Goal: Task Accomplishment & Management: Use online tool/utility

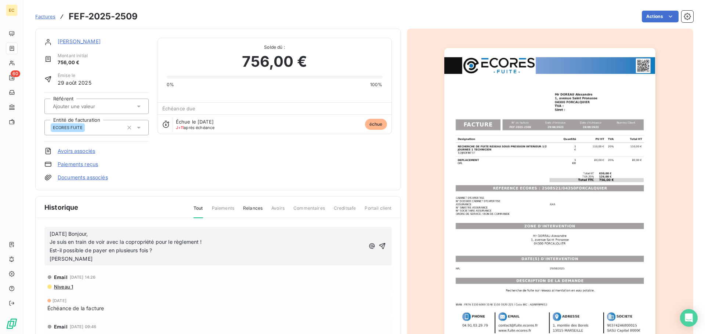
click at [46, 14] on span "Factures" at bounding box center [45, 17] width 20 height 6
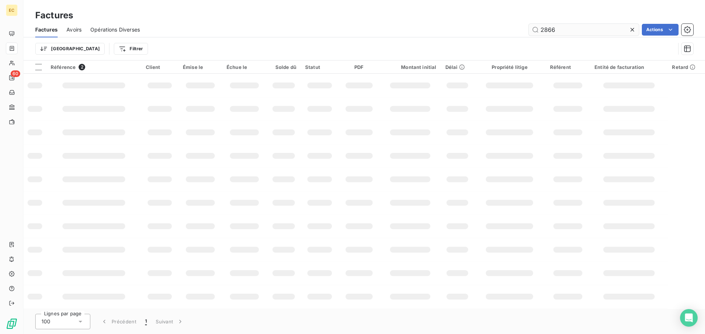
type input "2866"
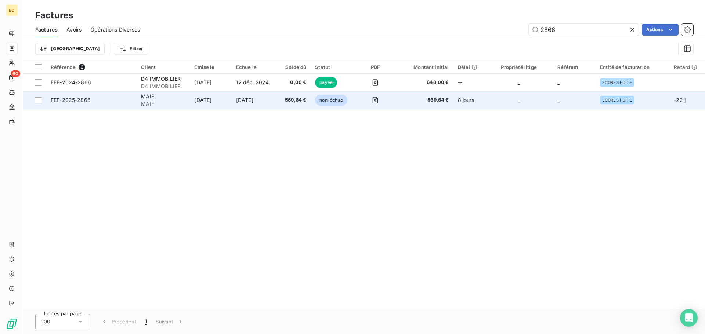
click at [123, 104] on span "FEF-2025-2866" at bounding box center [91, 100] width 81 height 7
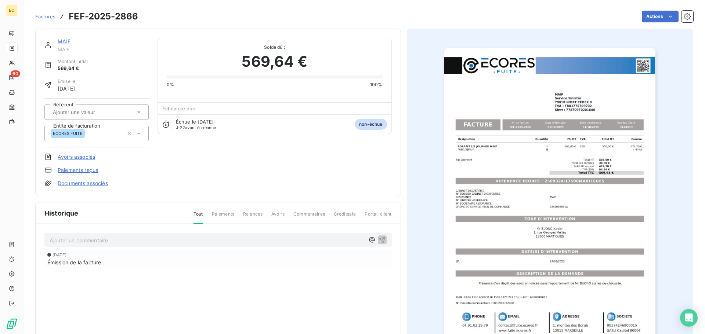
click at [83, 170] on link "Paiements reçus" at bounding box center [78, 170] width 40 height 7
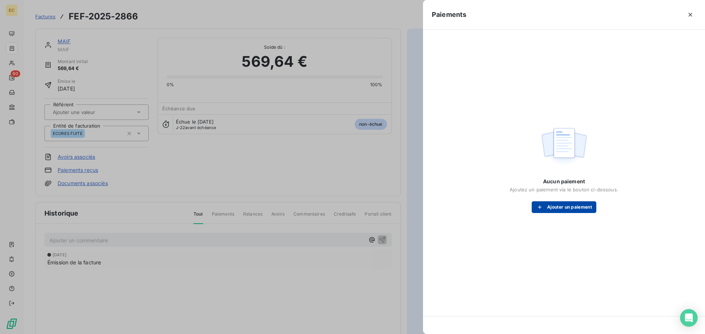
click at [558, 206] on button "Ajouter un paiement" at bounding box center [563, 208] width 65 height 12
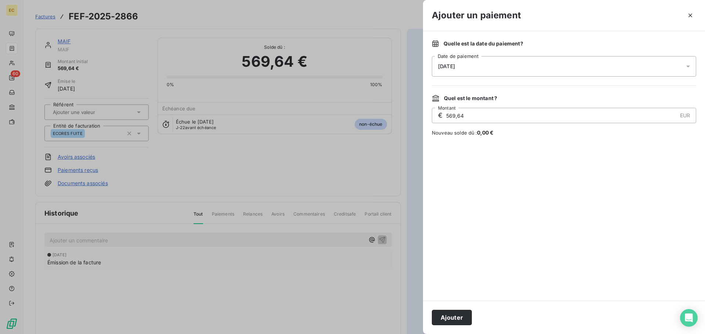
drag, startPoint x: 463, startPoint y: 60, endPoint x: 465, endPoint y: 63, distance: 4.0
click at [464, 60] on div "[DATE]" at bounding box center [564, 66] width 264 height 21
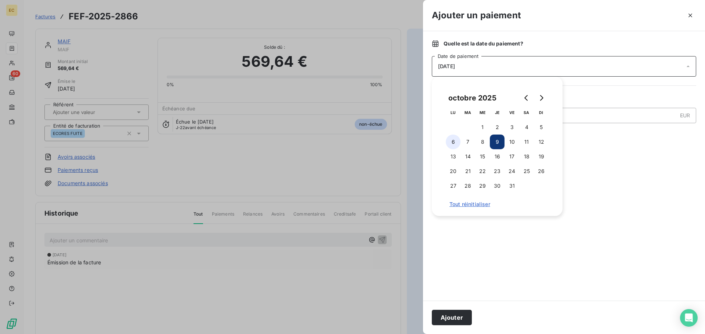
click at [456, 141] on button "6" at bounding box center [453, 142] width 15 height 15
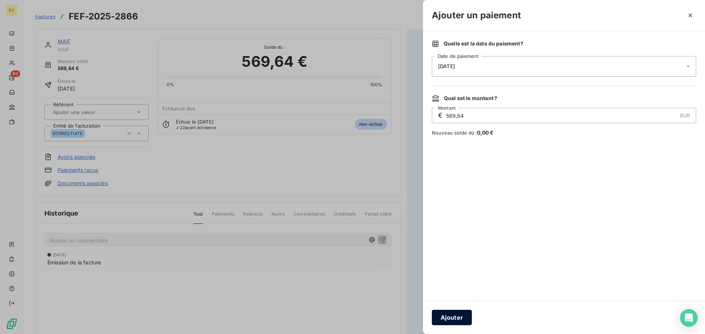
click at [458, 316] on button "Ajouter" at bounding box center [452, 317] width 40 height 15
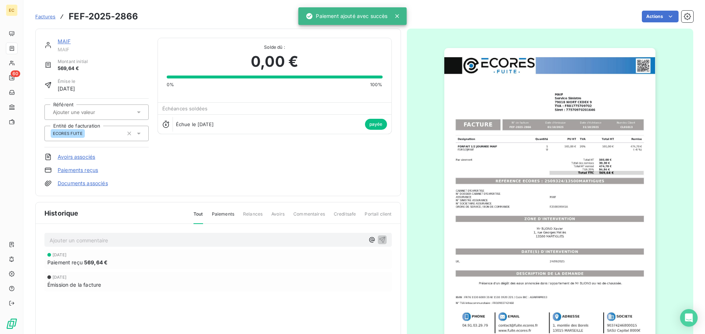
click at [45, 16] on span "Factures" at bounding box center [45, 17] width 20 height 6
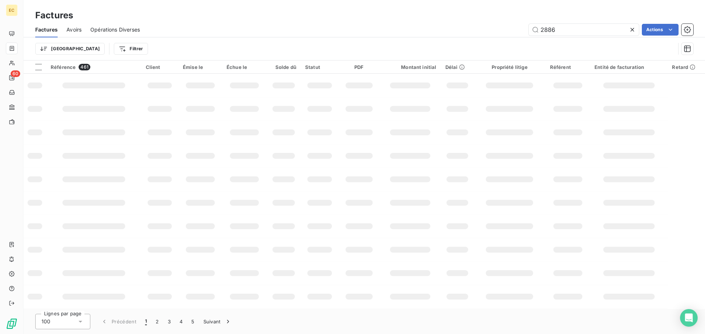
type input "2886"
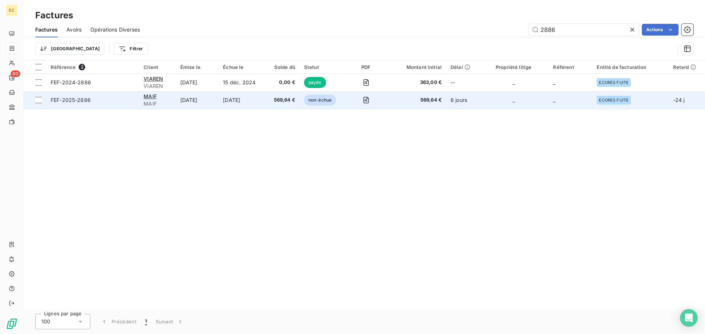
click at [113, 106] on td "FEF-2025-2886" at bounding box center [92, 100] width 93 height 18
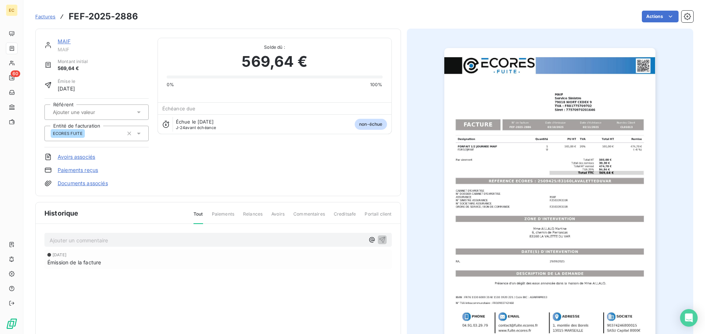
click at [75, 170] on link "Paiements reçus" at bounding box center [78, 170] width 40 height 7
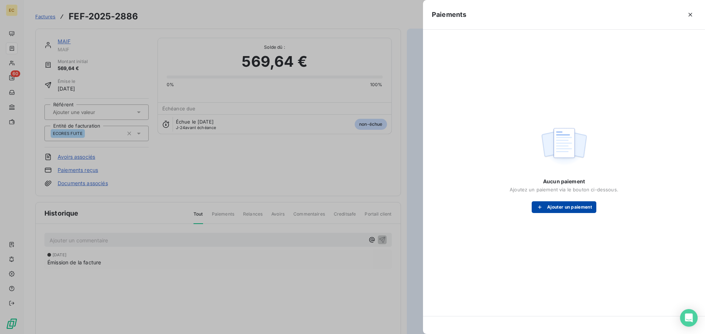
click at [539, 207] on icon "button" at bounding box center [540, 208] width 4 height 4
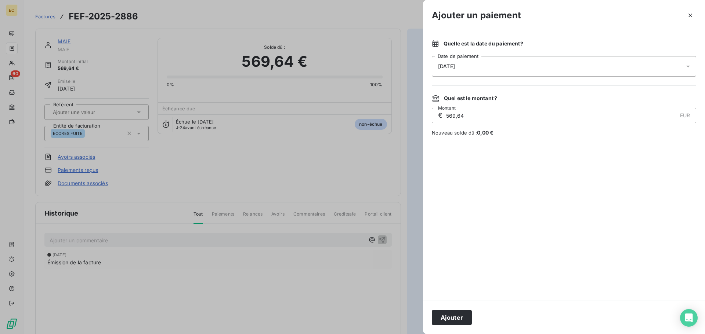
click at [455, 69] on span "[DATE]" at bounding box center [446, 66] width 17 height 6
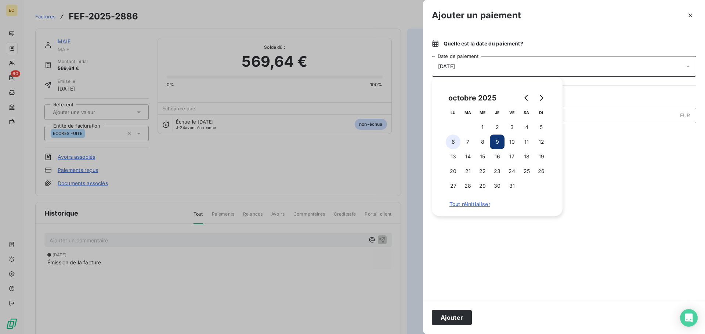
click at [450, 142] on button "6" at bounding box center [453, 142] width 15 height 15
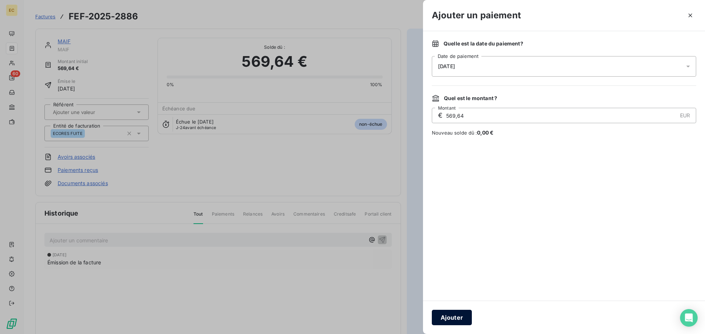
click at [453, 316] on button "Ajouter" at bounding box center [452, 317] width 40 height 15
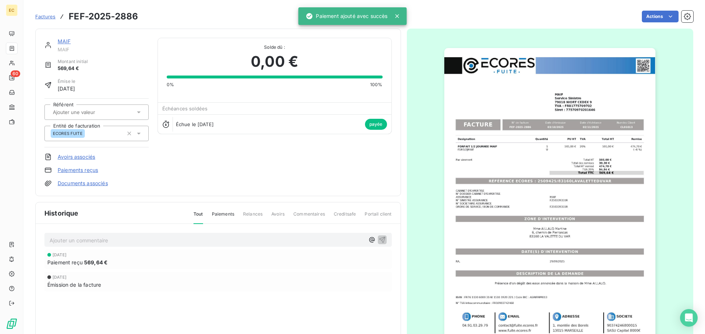
click at [46, 14] on span "Factures" at bounding box center [45, 17] width 20 height 6
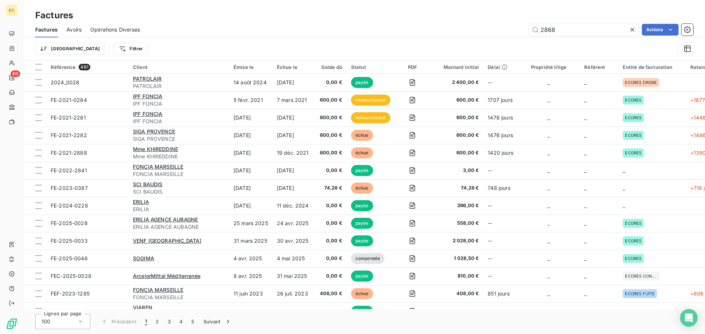
type input "2868"
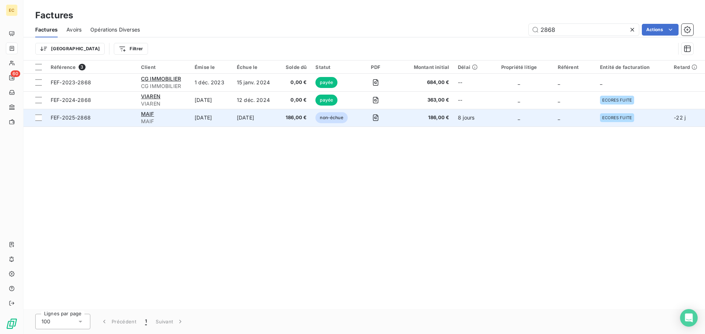
click at [112, 118] on span "FEF-2025-2868" at bounding box center [91, 117] width 81 height 7
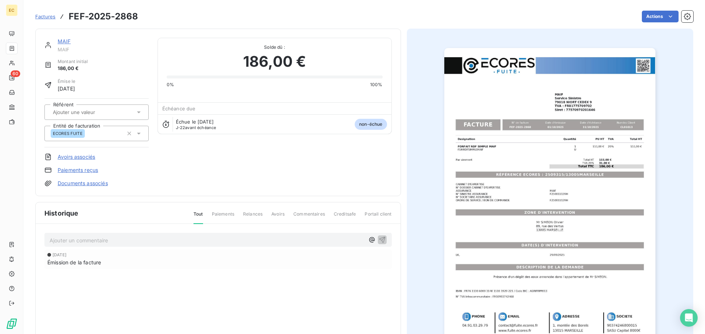
click at [68, 170] on link "Paiements reçus" at bounding box center [78, 170] width 40 height 7
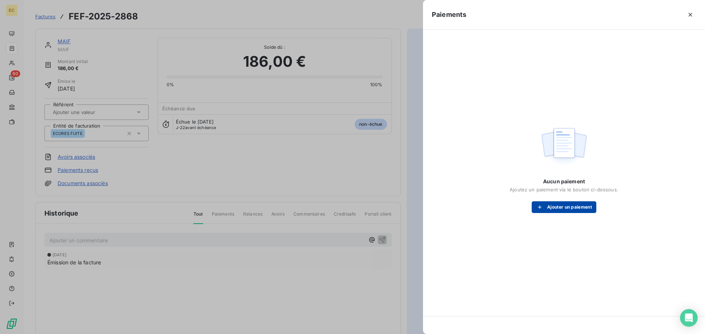
click at [557, 207] on button "Ajouter un paiement" at bounding box center [563, 208] width 65 height 12
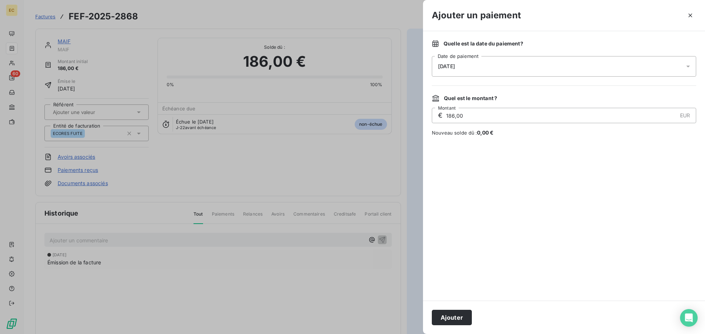
click at [472, 72] on div "[DATE]" at bounding box center [564, 66] width 264 height 21
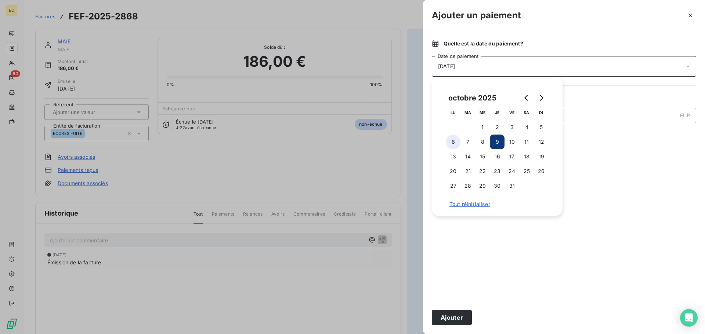
click at [451, 145] on button "6" at bounding box center [453, 142] width 15 height 15
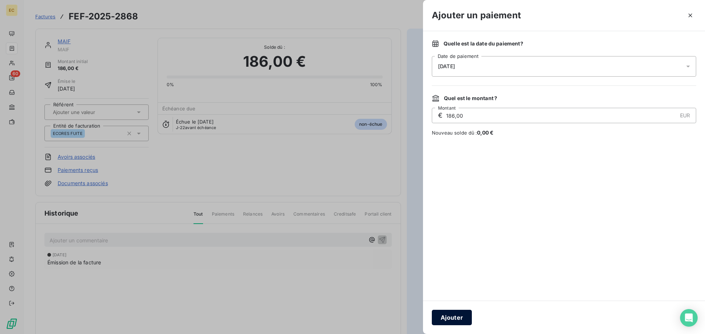
click at [450, 317] on button "Ajouter" at bounding box center [452, 317] width 40 height 15
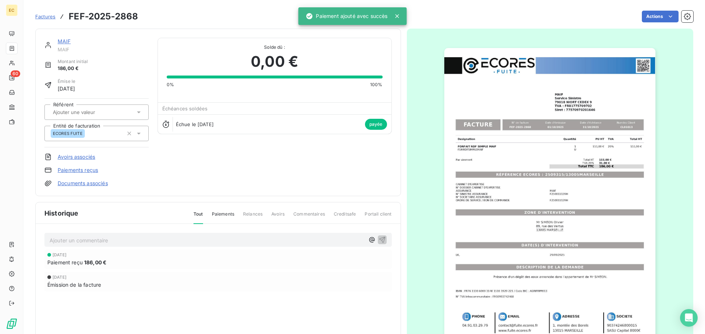
click at [44, 18] on span "Factures" at bounding box center [45, 17] width 20 height 6
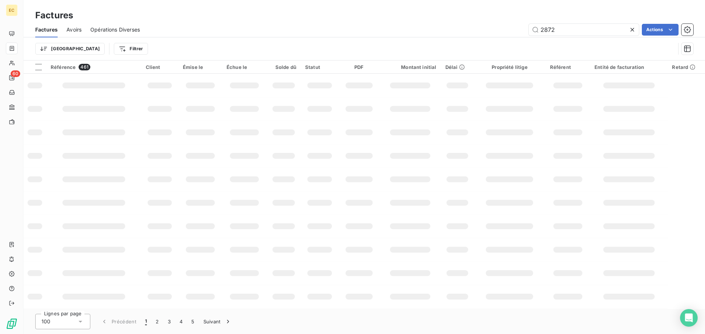
type input "2872"
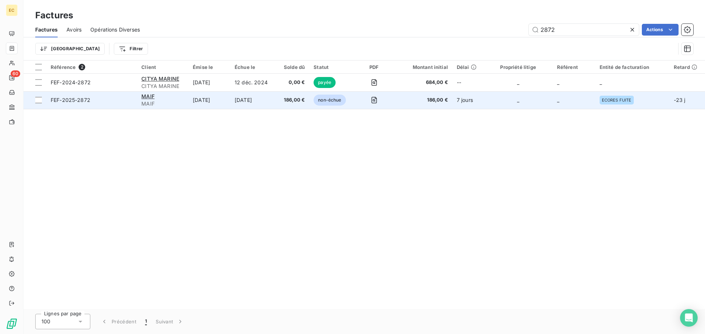
click at [119, 103] on span "FEF-2025-2872" at bounding box center [92, 100] width 82 height 7
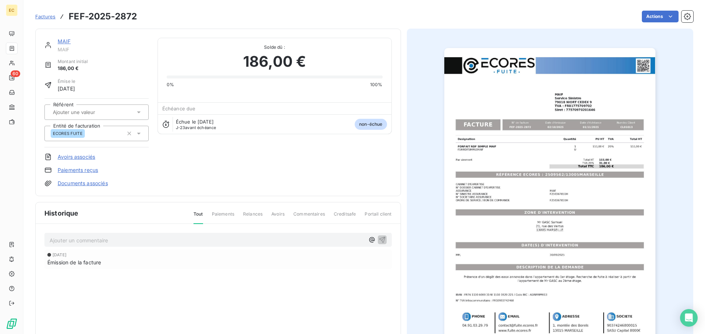
click at [90, 170] on link "Paiements reçus" at bounding box center [78, 170] width 40 height 7
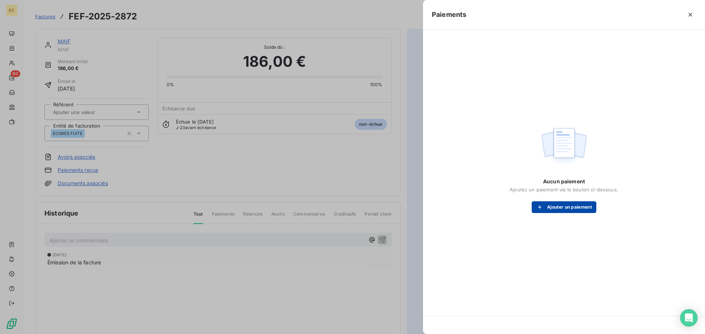
click at [555, 206] on button "Ajouter un paiement" at bounding box center [563, 208] width 65 height 12
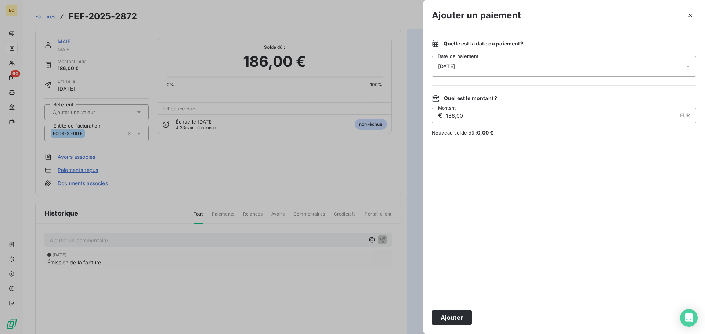
click at [485, 70] on div "[DATE]" at bounding box center [564, 66] width 264 height 21
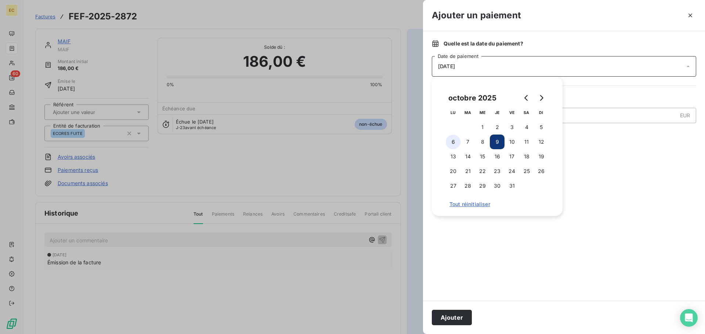
click at [453, 142] on button "6" at bounding box center [453, 142] width 15 height 15
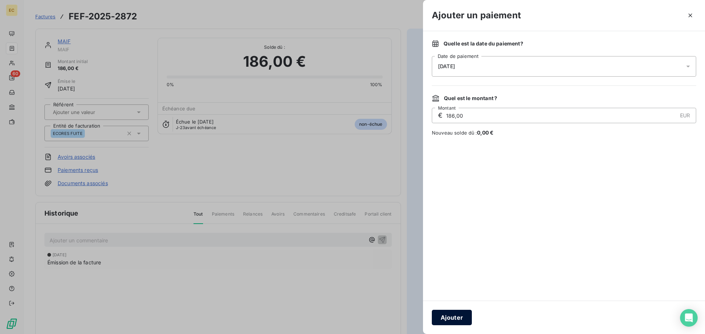
click at [464, 315] on button "Ajouter" at bounding box center [452, 317] width 40 height 15
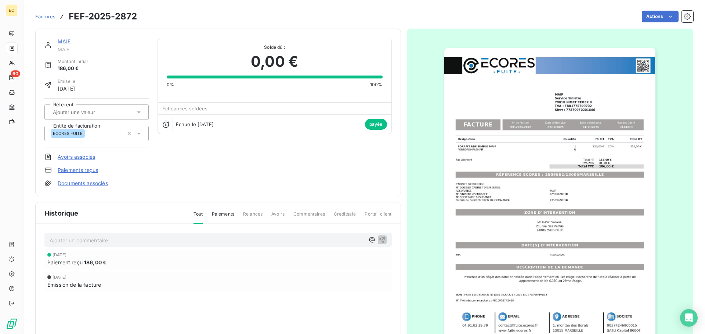
click at [39, 18] on span "Factures" at bounding box center [45, 17] width 20 height 6
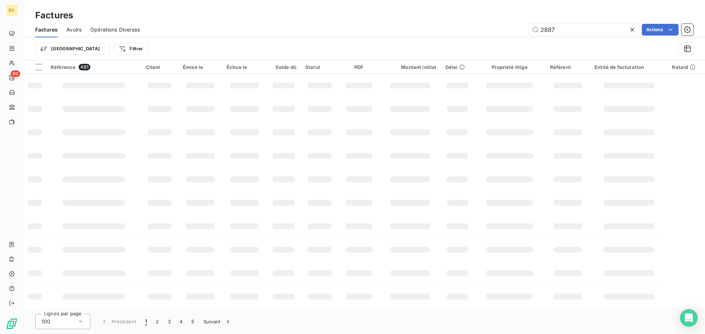
type input "2887"
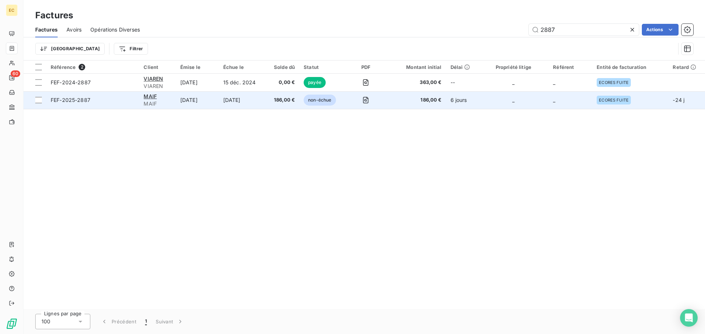
click at [112, 106] on td "FEF-2025-2887" at bounding box center [92, 100] width 93 height 18
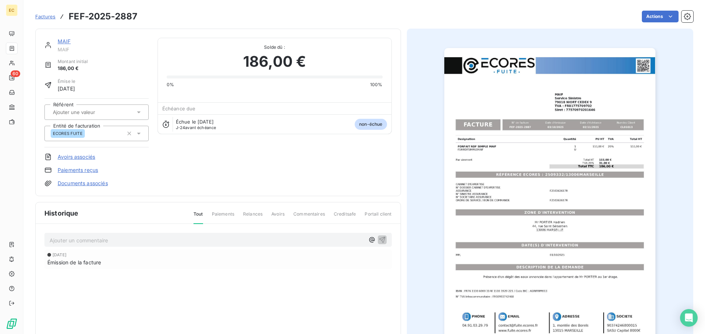
click at [71, 170] on link "Paiements reçus" at bounding box center [78, 170] width 40 height 7
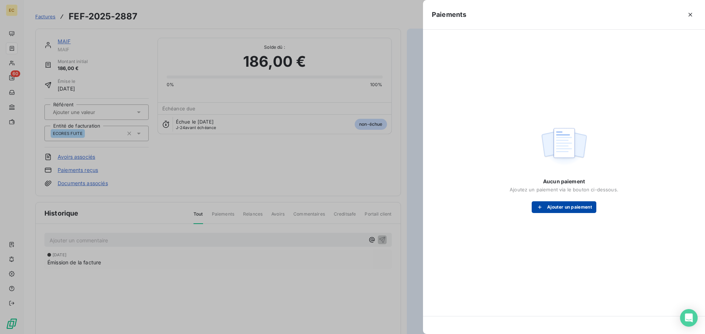
click at [563, 204] on button "Ajouter un paiement" at bounding box center [563, 208] width 65 height 12
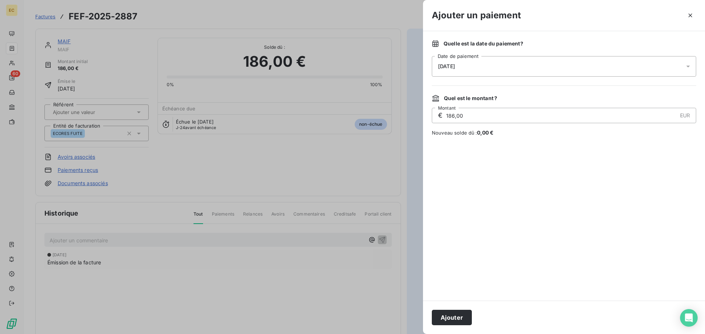
click at [504, 70] on div "[DATE]" at bounding box center [564, 66] width 264 height 21
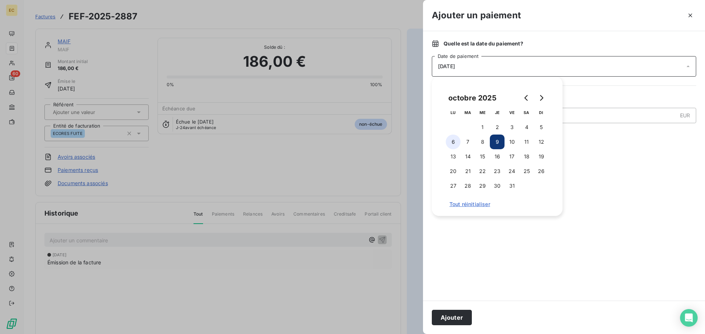
click at [453, 141] on button "6" at bounding box center [453, 142] width 15 height 15
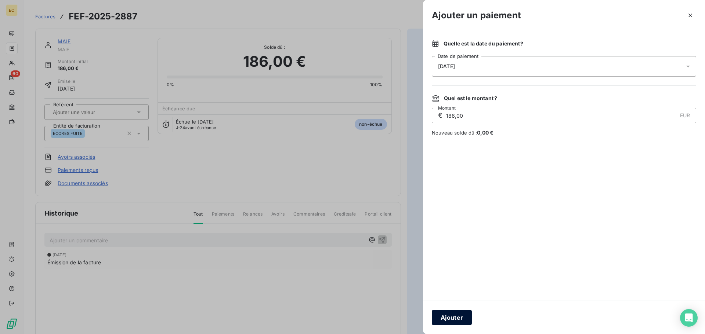
click at [456, 315] on button "Ajouter" at bounding box center [452, 317] width 40 height 15
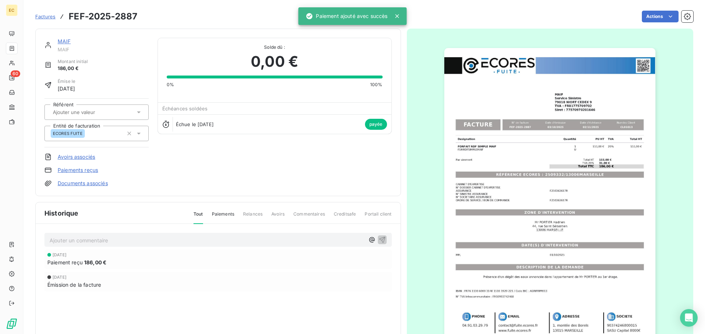
click at [45, 19] on span "Factures" at bounding box center [45, 17] width 20 height 6
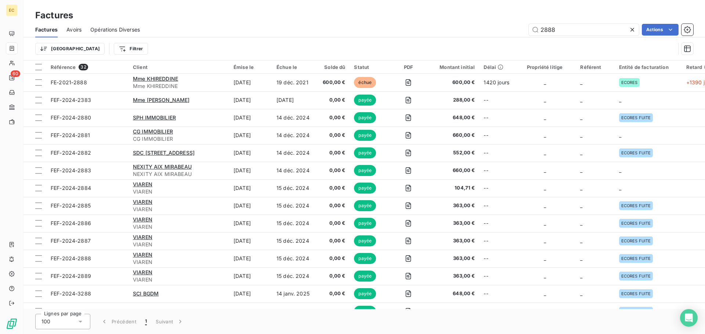
type input "2888"
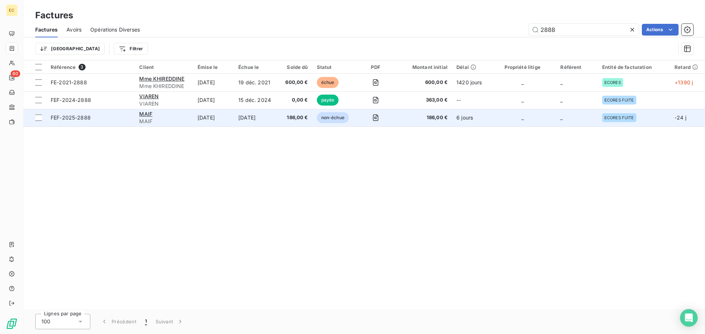
click at [112, 121] on span "FEF-2025-2888" at bounding box center [91, 117] width 80 height 7
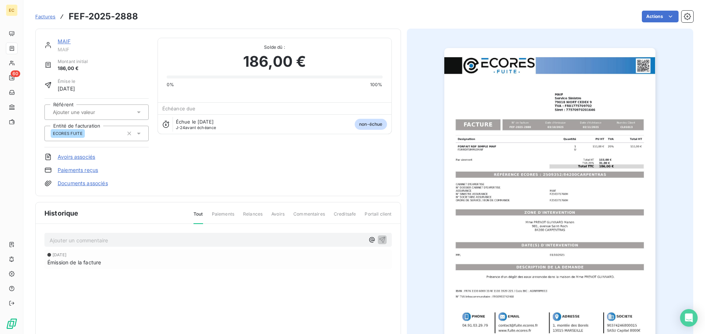
click at [66, 173] on link "Paiements reçus" at bounding box center [78, 170] width 40 height 7
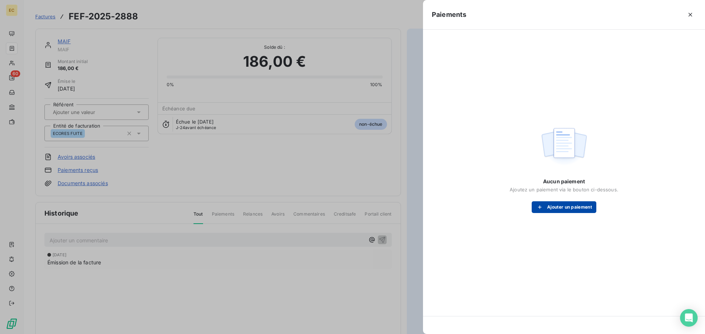
click at [546, 206] on div "button" at bounding box center [541, 207] width 11 height 7
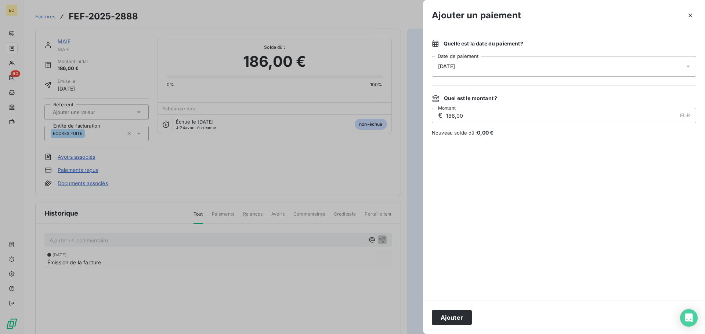
click at [478, 68] on div "[DATE]" at bounding box center [564, 66] width 264 height 21
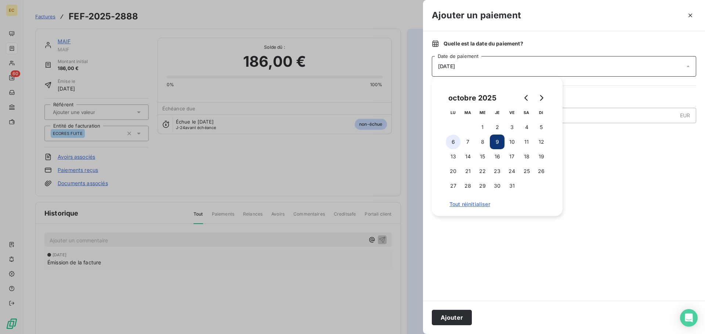
click at [457, 141] on button "6" at bounding box center [453, 142] width 15 height 15
click at [469, 317] on button "Ajouter" at bounding box center [452, 317] width 40 height 15
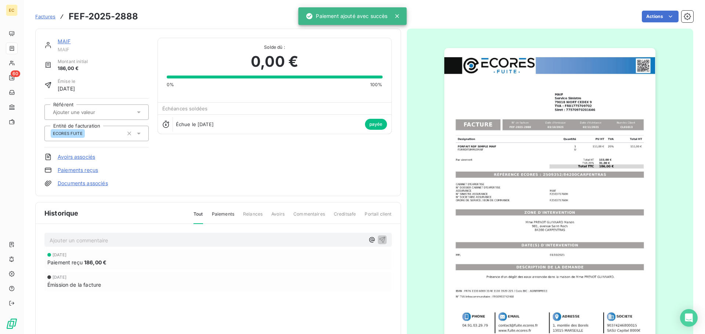
click at [43, 17] on span "Factures" at bounding box center [45, 17] width 20 height 6
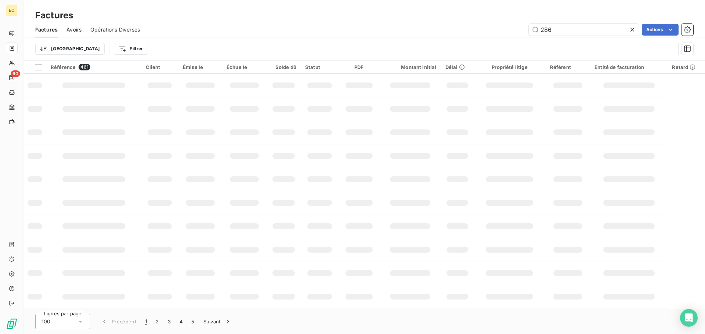
type input "2869"
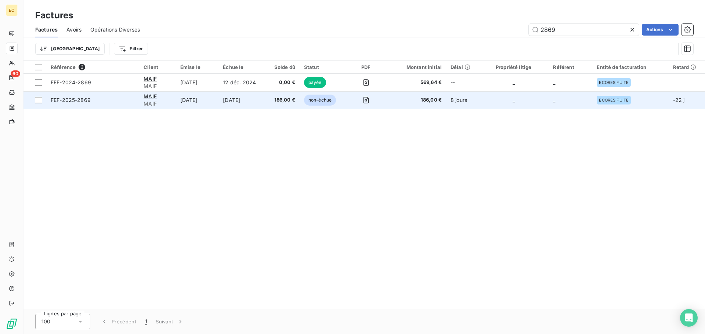
click at [122, 108] on td "FEF-2025-2869" at bounding box center [92, 100] width 93 height 18
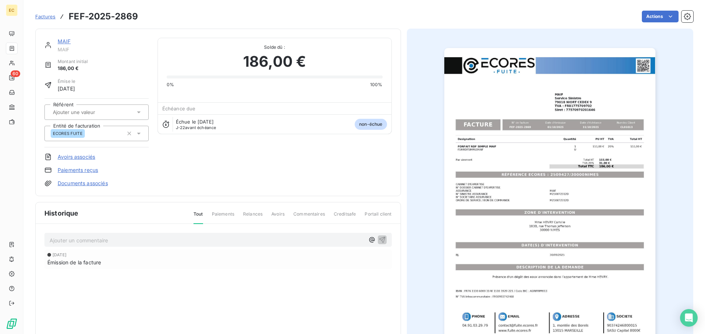
click at [86, 170] on link "Paiements reçus" at bounding box center [78, 170] width 40 height 7
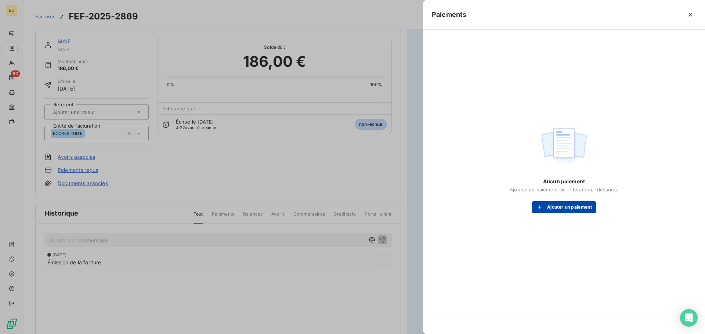
click at [541, 208] on icon "button" at bounding box center [539, 207] width 7 height 7
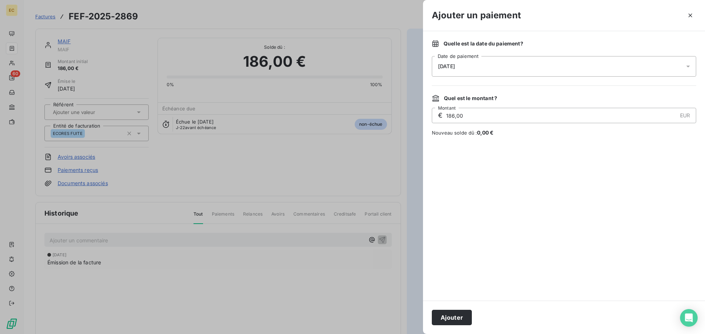
click at [452, 65] on span "[DATE]" at bounding box center [446, 66] width 17 height 6
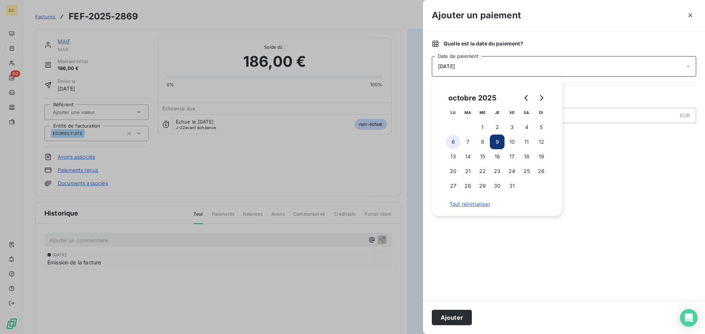
click at [451, 141] on button "6" at bounding box center [453, 142] width 15 height 15
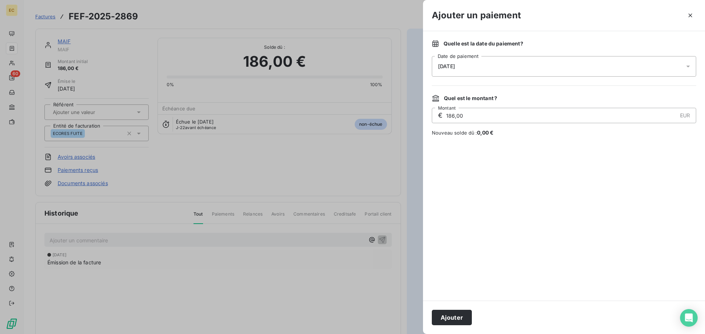
drag, startPoint x: 460, startPoint y: 315, endPoint x: 449, endPoint y: 264, distance: 52.1
click at [460, 316] on button "Ajouter" at bounding box center [452, 317] width 40 height 15
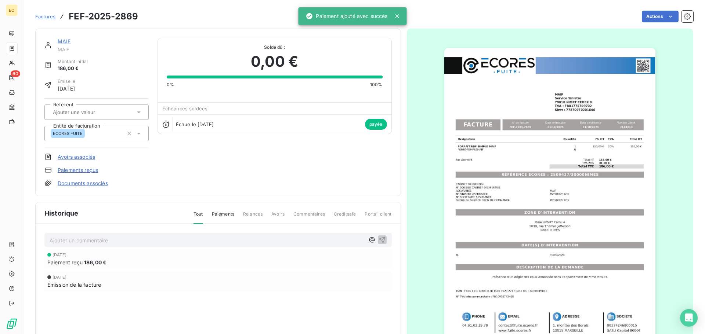
click at [44, 18] on span "Factures" at bounding box center [45, 17] width 20 height 6
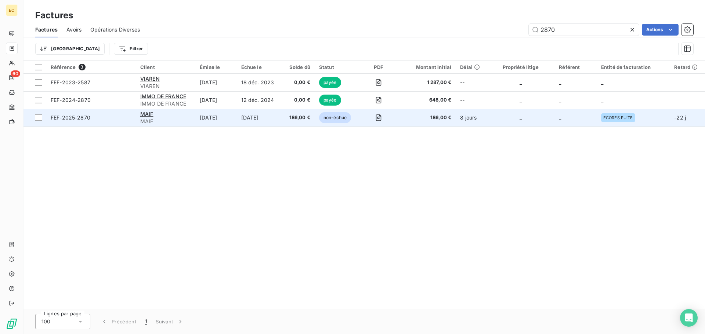
type input "2870"
click at [118, 122] on td "FEF-2025-2870" at bounding box center [91, 118] width 90 height 18
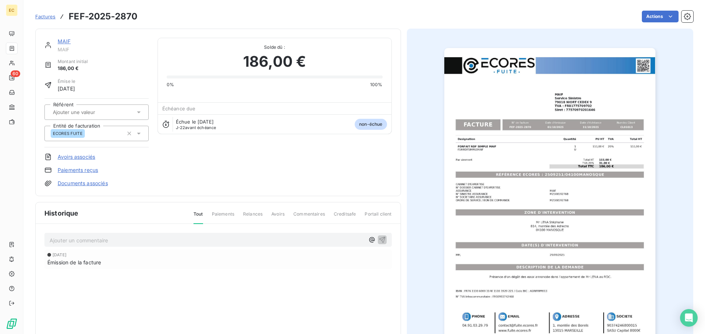
click at [77, 173] on link "Paiements reçus" at bounding box center [78, 170] width 40 height 7
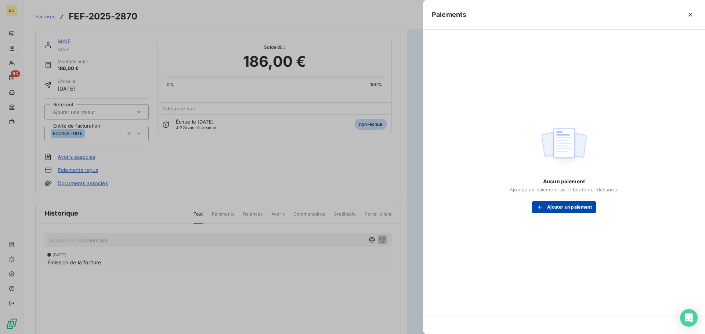
click at [552, 204] on button "Ajouter un paiement" at bounding box center [563, 208] width 65 height 12
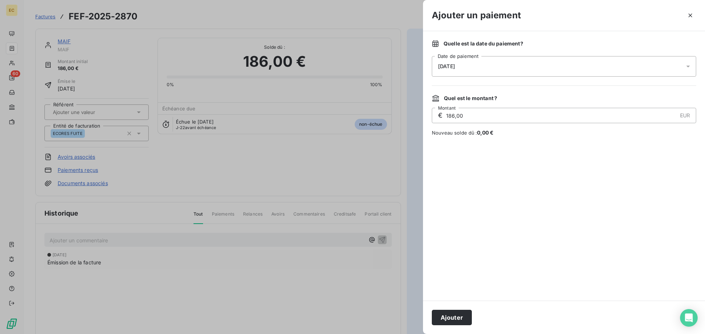
click at [478, 66] on div "[DATE]" at bounding box center [564, 66] width 264 height 21
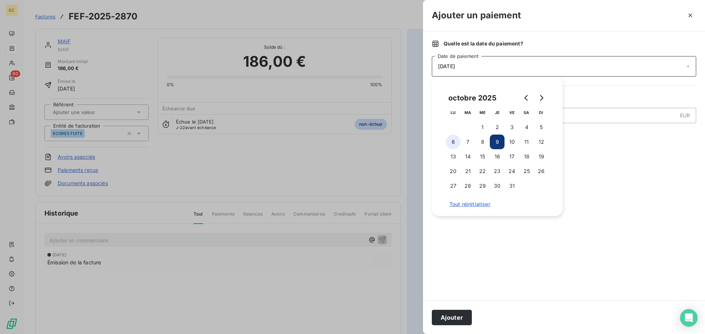
click at [452, 140] on button "6" at bounding box center [453, 142] width 15 height 15
click at [461, 315] on button "Ajouter" at bounding box center [452, 317] width 40 height 15
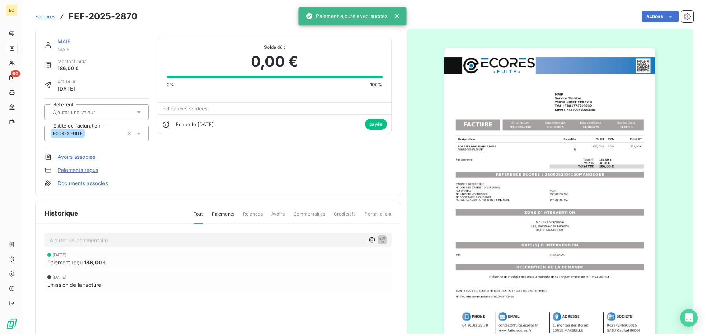
click at [42, 17] on span "Factures" at bounding box center [45, 17] width 20 height 6
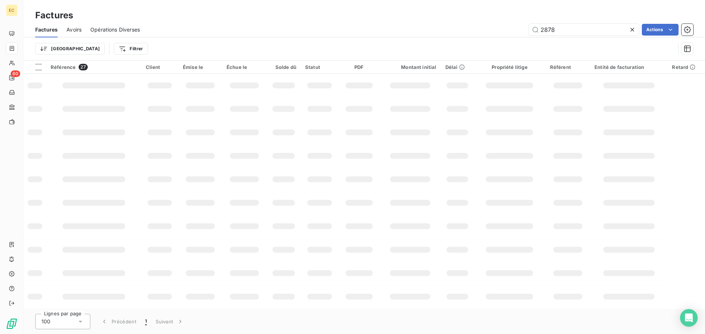
type input "2878"
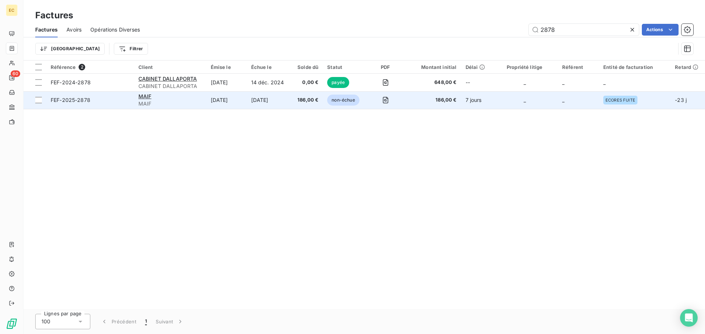
click at [117, 105] on td "FEF-2025-2878" at bounding box center [90, 100] width 88 height 18
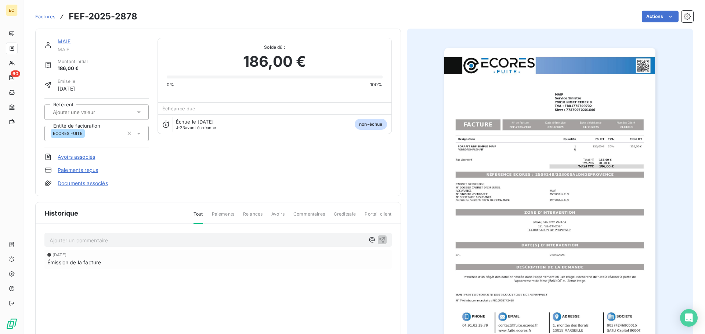
click at [88, 171] on link "Paiements reçus" at bounding box center [78, 170] width 40 height 7
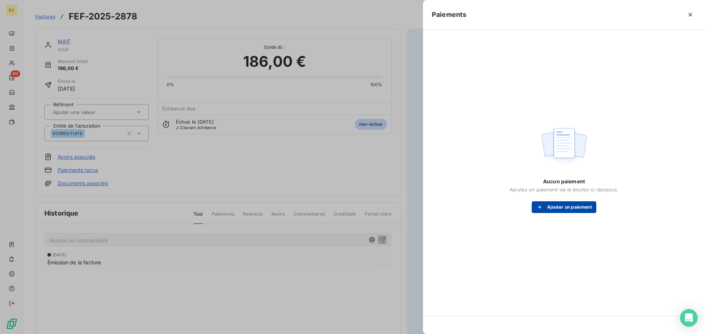
click at [546, 206] on button "Ajouter un paiement" at bounding box center [563, 208] width 65 height 12
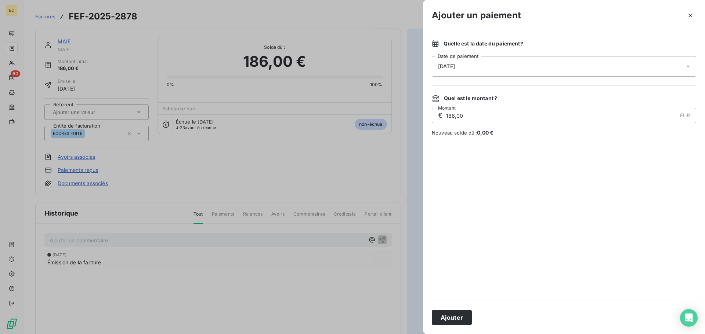
click at [469, 64] on div "[DATE]" at bounding box center [564, 66] width 264 height 21
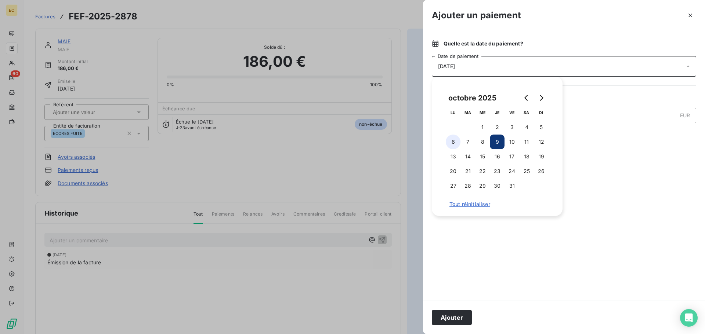
click at [453, 146] on button "6" at bounding box center [453, 142] width 15 height 15
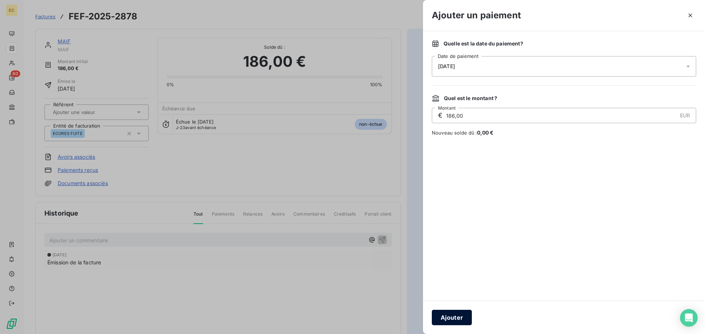
click at [462, 314] on button "Ajouter" at bounding box center [452, 317] width 40 height 15
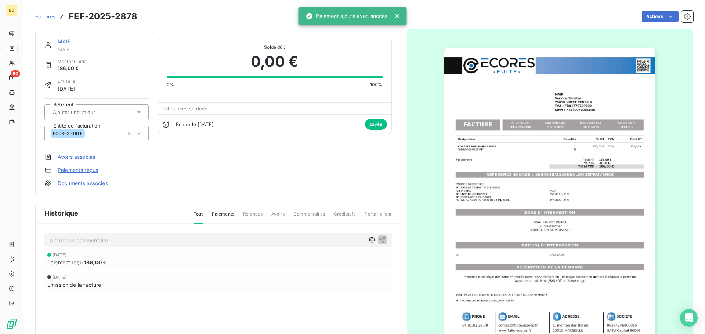
click at [49, 17] on span "Factures" at bounding box center [45, 17] width 20 height 6
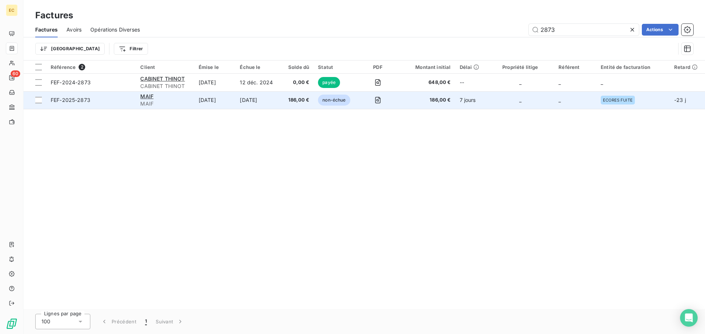
type input "2873"
click at [128, 102] on span "FEF-2025-2873" at bounding box center [91, 100] width 81 height 7
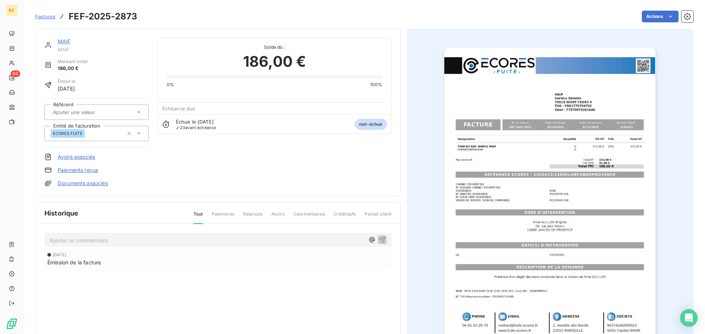
click at [94, 170] on link "Paiements reçus" at bounding box center [78, 170] width 40 height 7
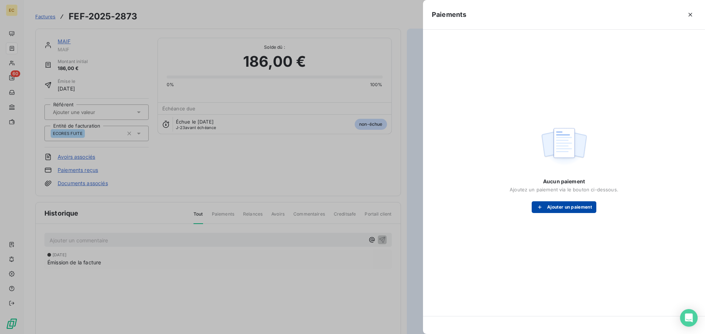
click at [543, 205] on icon "button" at bounding box center [539, 207] width 7 height 7
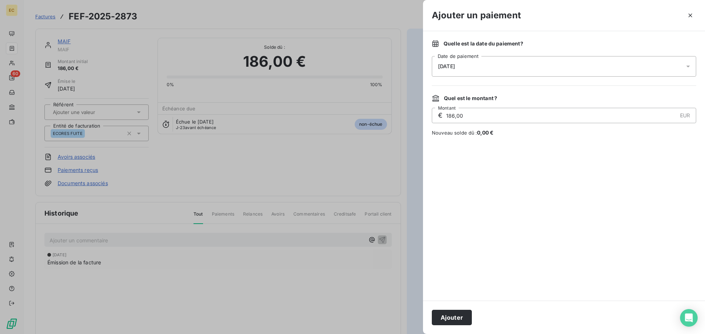
click at [491, 67] on div "[DATE]" at bounding box center [564, 66] width 264 height 21
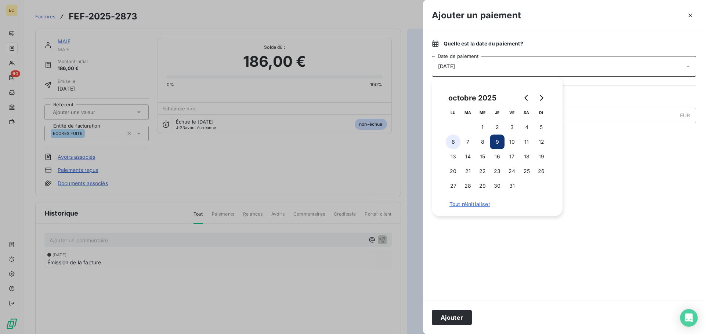
click at [455, 140] on button "6" at bounding box center [453, 142] width 15 height 15
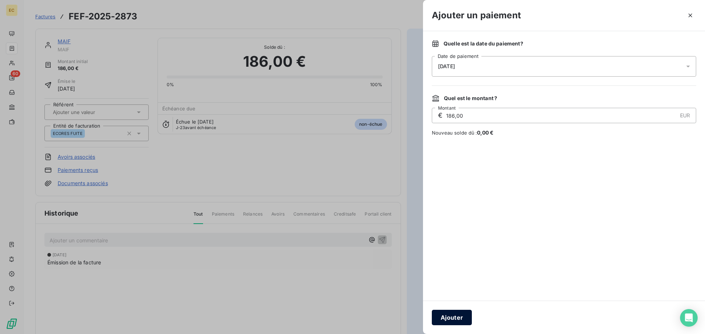
drag, startPoint x: 465, startPoint y: 313, endPoint x: 454, endPoint y: 195, distance: 119.1
click at [465, 313] on button "Ajouter" at bounding box center [452, 317] width 40 height 15
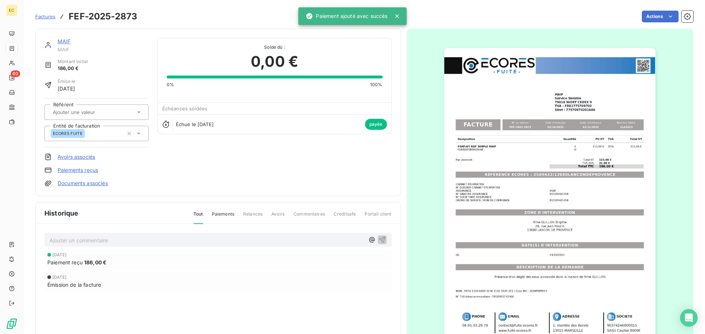
click at [42, 17] on span "Factures" at bounding box center [45, 17] width 20 height 6
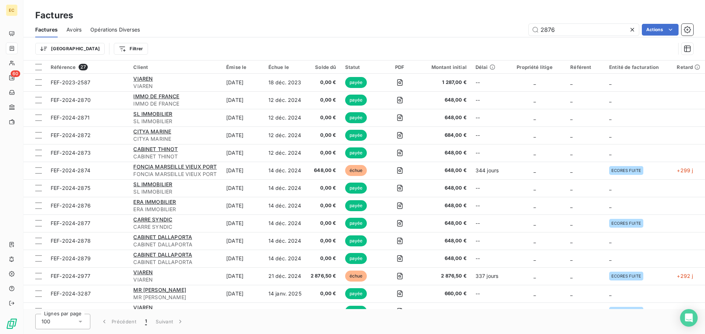
type input "2876"
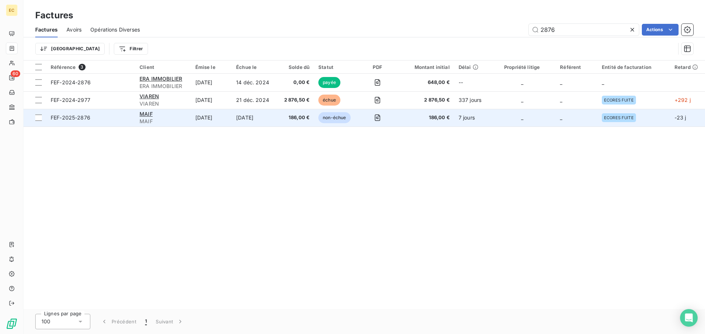
click at [106, 117] on span "FEF-2025-2876" at bounding box center [91, 117] width 80 height 7
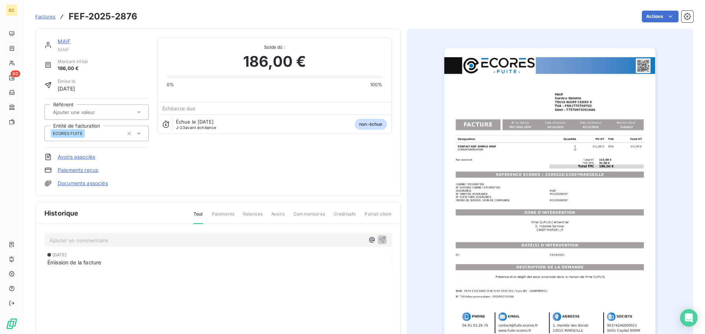
click at [87, 169] on link "Paiements reçus" at bounding box center [78, 170] width 40 height 7
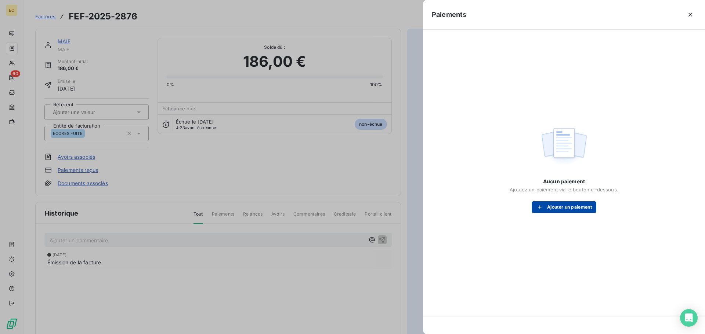
click at [544, 210] on div "button" at bounding box center [541, 207] width 11 height 7
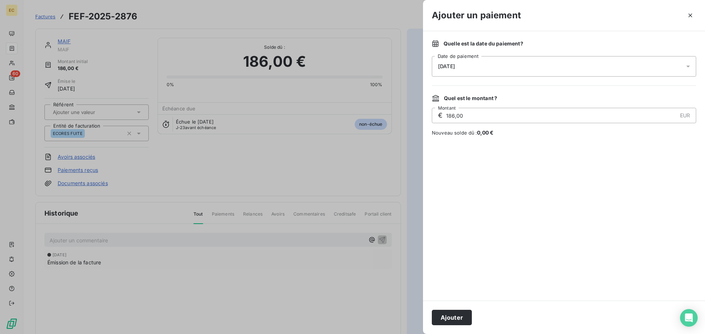
click at [475, 65] on div "[DATE]" at bounding box center [564, 66] width 264 height 21
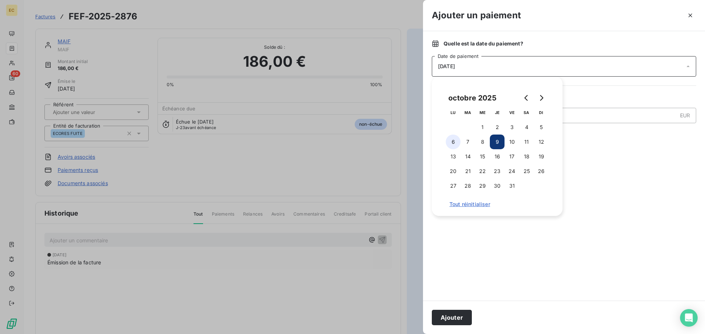
click at [453, 145] on button "6" at bounding box center [453, 142] width 15 height 15
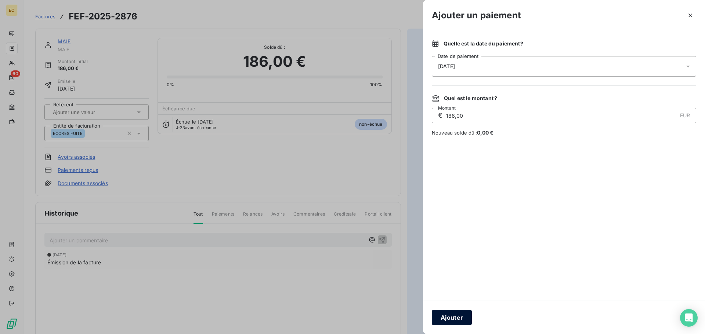
click at [454, 320] on button "Ajouter" at bounding box center [452, 317] width 40 height 15
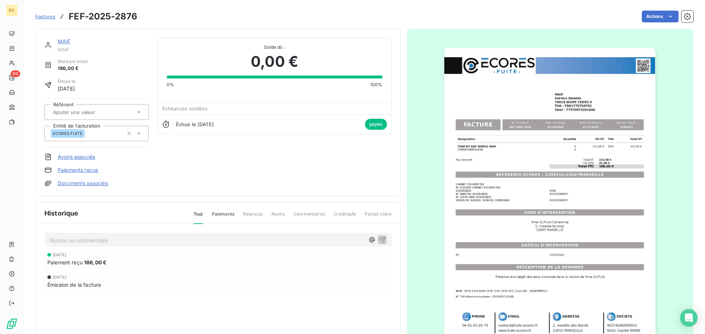
click at [46, 16] on span "Factures" at bounding box center [45, 17] width 20 height 6
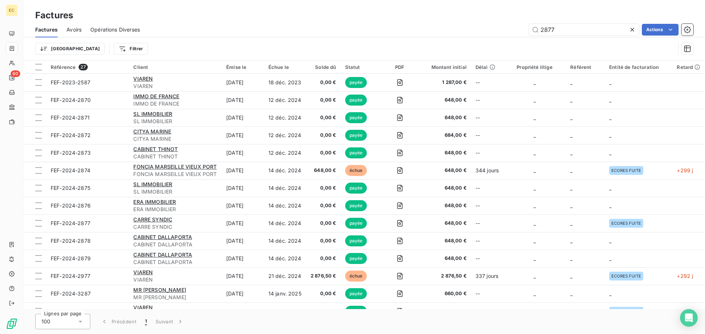
type input "2877"
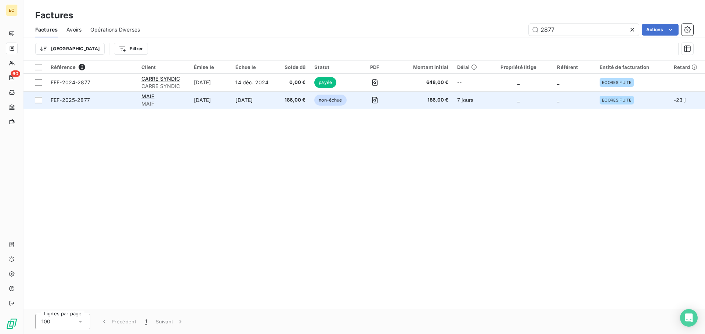
click at [120, 103] on span "FEF-2025-2877" at bounding box center [92, 100] width 82 height 7
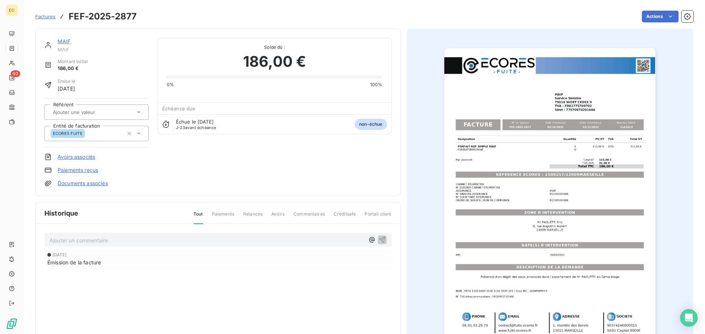
click at [90, 170] on link "Paiements reçus" at bounding box center [78, 170] width 40 height 7
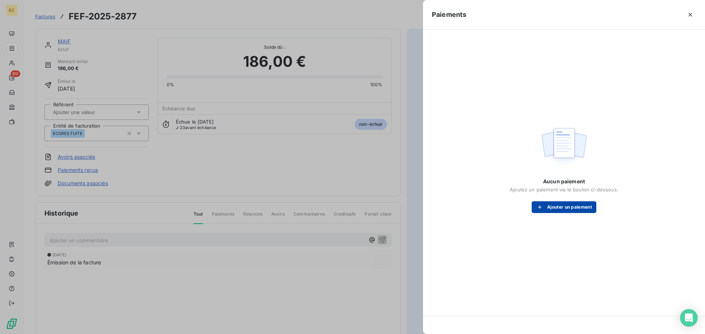
click at [571, 208] on button "Ajouter un paiement" at bounding box center [563, 208] width 65 height 12
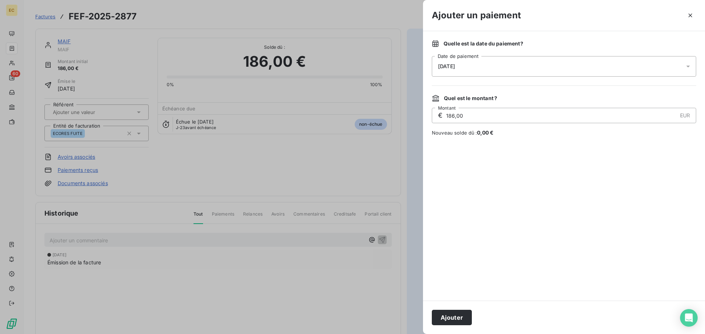
click at [455, 66] on span "[DATE]" at bounding box center [446, 66] width 17 height 6
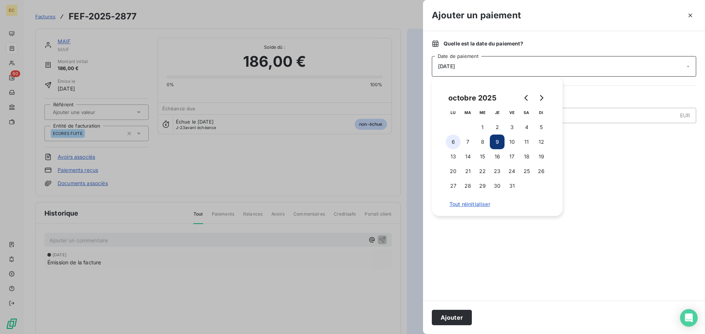
click at [453, 137] on button "6" at bounding box center [453, 142] width 15 height 15
drag, startPoint x: 455, startPoint y: 317, endPoint x: 396, endPoint y: 204, distance: 127.9
click at [455, 314] on button "Ajouter" at bounding box center [452, 317] width 40 height 15
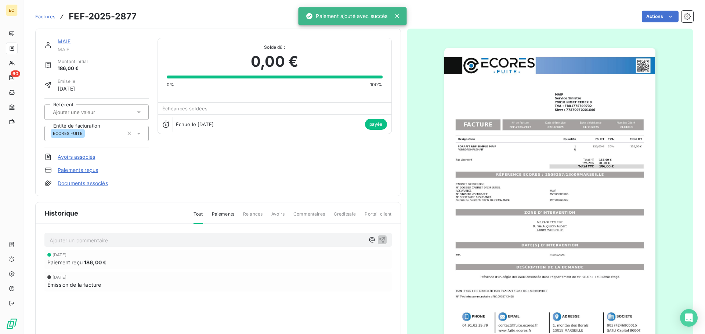
click at [50, 18] on span "Factures" at bounding box center [45, 17] width 20 height 6
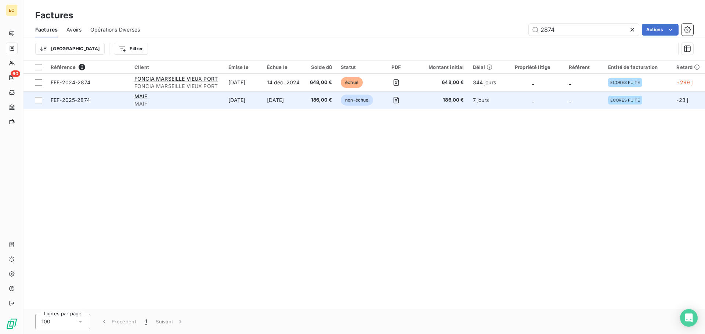
type input "2874"
click at [117, 100] on span "FEF-2025-2874" at bounding box center [88, 100] width 75 height 7
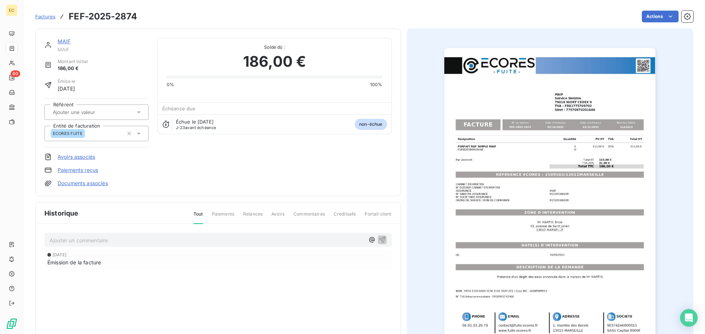
click at [76, 167] on link "Paiements reçus" at bounding box center [78, 170] width 40 height 7
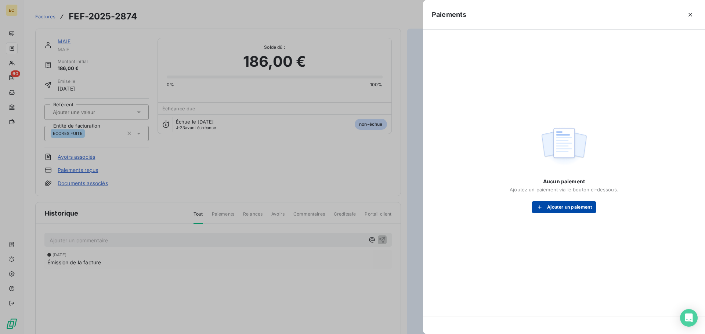
click at [551, 207] on button "Ajouter un paiement" at bounding box center [563, 208] width 65 height 12
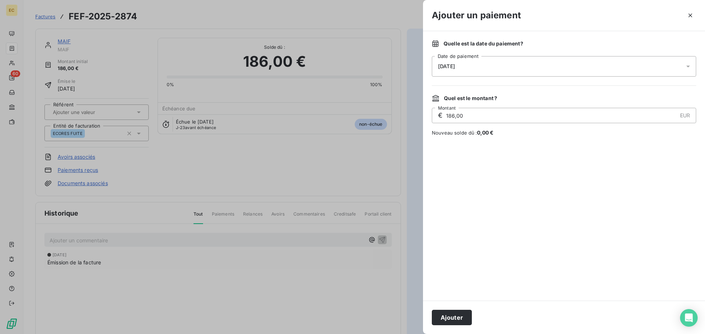
click at [472, 60] on div "[DATE]" at bounding box center [564, 66] width 264 height 21
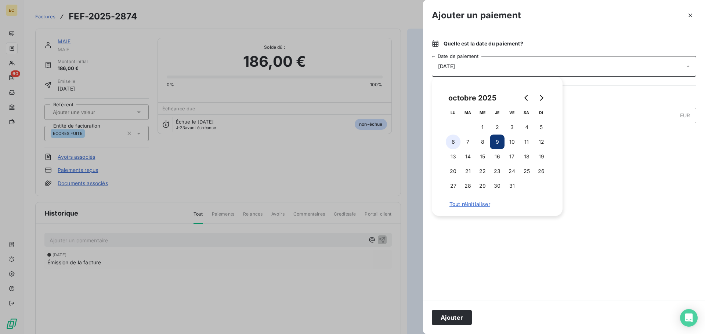
click at [451, 142] on button "6" at bounding box center [453, 142] width 15 height 15
click at [456, 319] on button "Ajouter" at bounding box center [452, 317] width 40 height 15
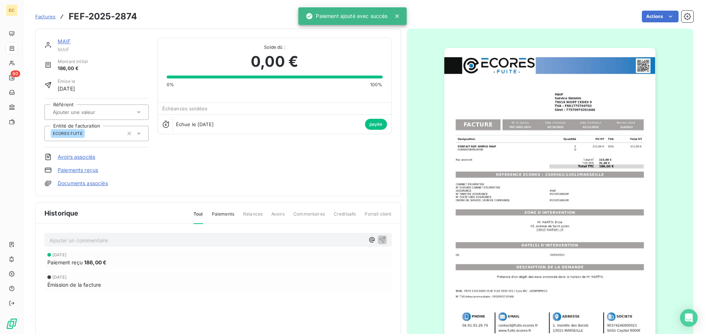
click at [40, 14] on span "Factures" at bounding box center [45, 17] width 20 height 6
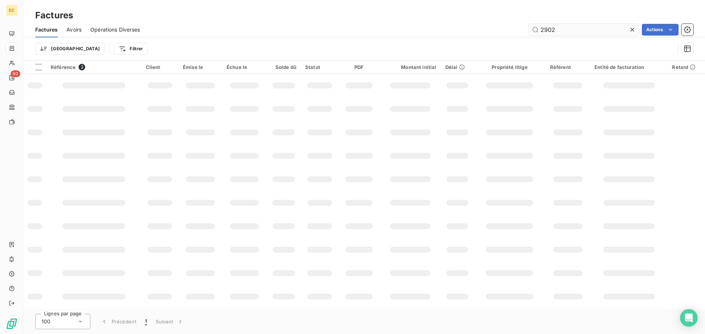
type input "2902"
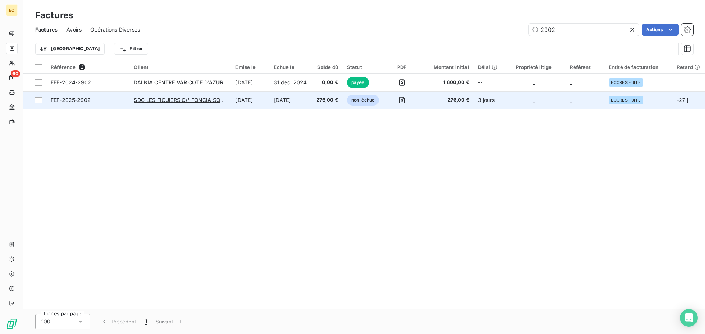
click at [110, 102] on span "FEF-2025-2902" at bounding box center [88, 100] width 74 height 7
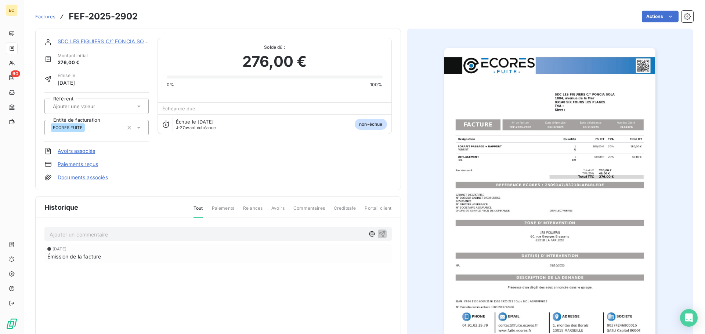
click at [92, 164] on link "Paiements reçus" at bounding box center [78, 164] width 40 height 7
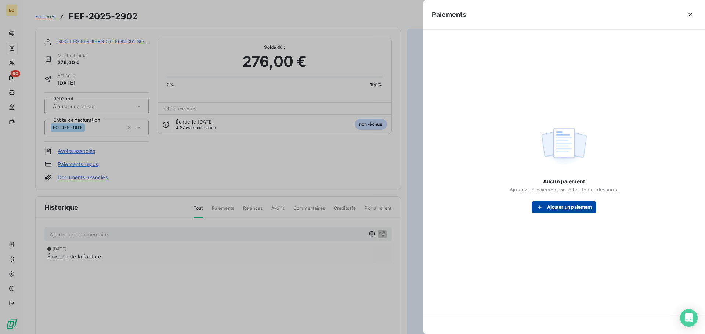
click at [555, 208] on button "Ajouter un paiement" at bounding box center [563, 208] width 65 height 12
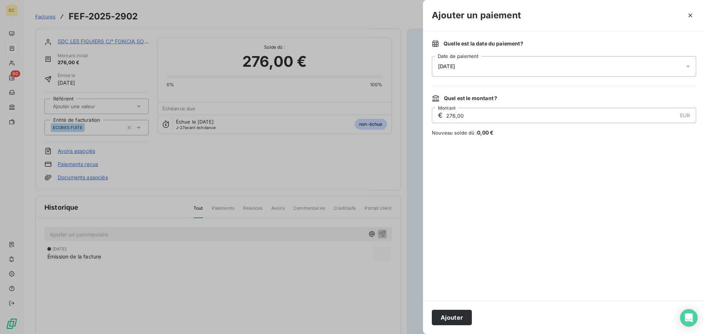
click at [482, 68] on div "[DATE]" at bounding box center [564, 66] width 264 height 21
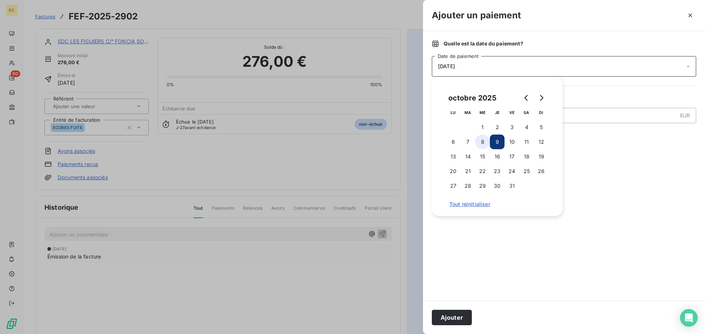
click at [482, 146] on button "8" at bounding box center [482, 142] width 15 height 15
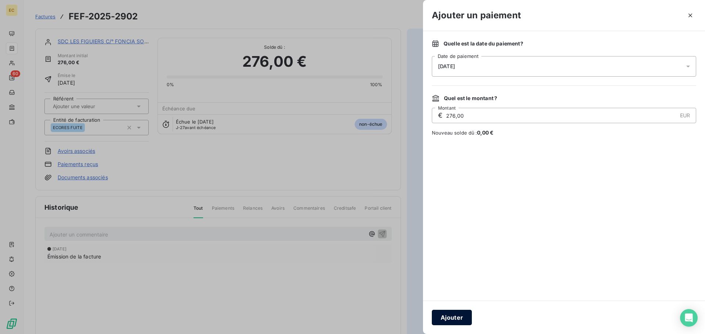
click at [448, 318] on button "Ajouter" at bounding box center [452, 317] width 40 height 15
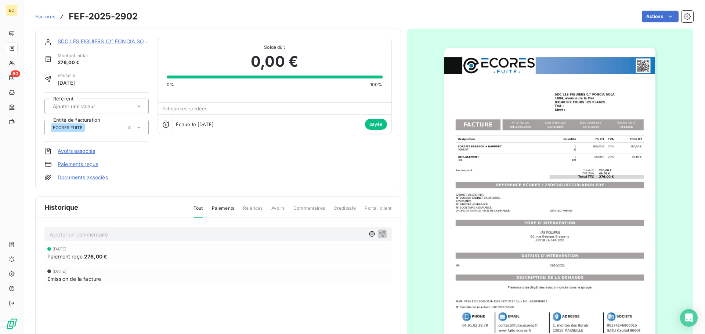
click at [46, 17] on span "Factures" at bounding box center [45, 17] width 20 height 6
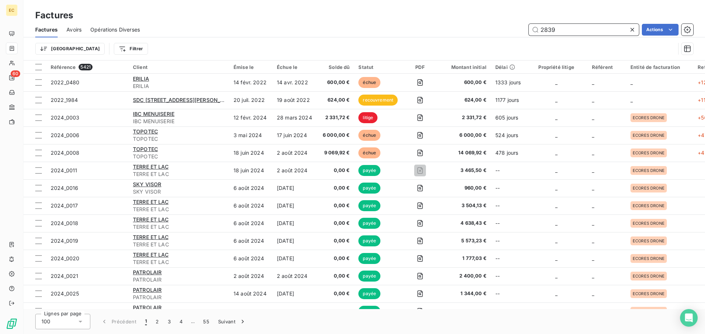
type input "2839"
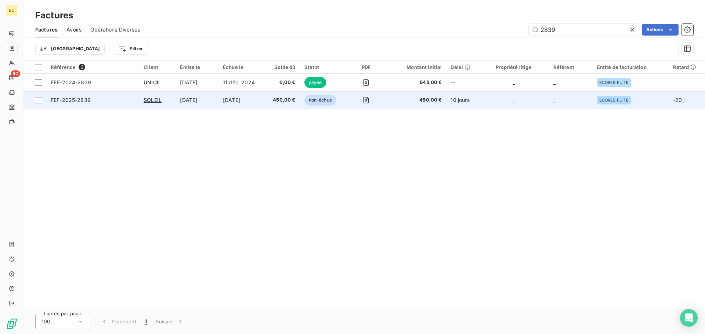
click at [116, 102] on span "FEF-2025-2839" at bounding box center [93, 100] width 84 height 7
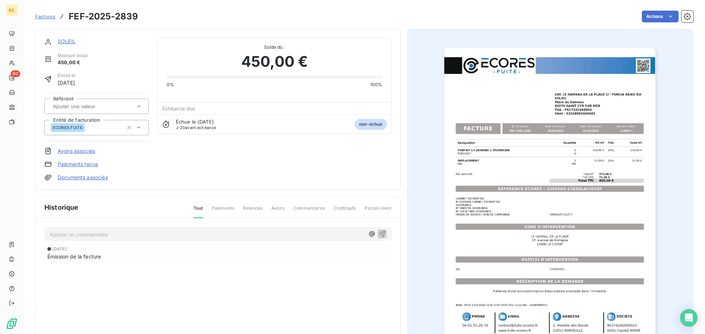
click at [92, 165] on link "Paiements reçus" at bounding box center [78, 164] width 40 height 7
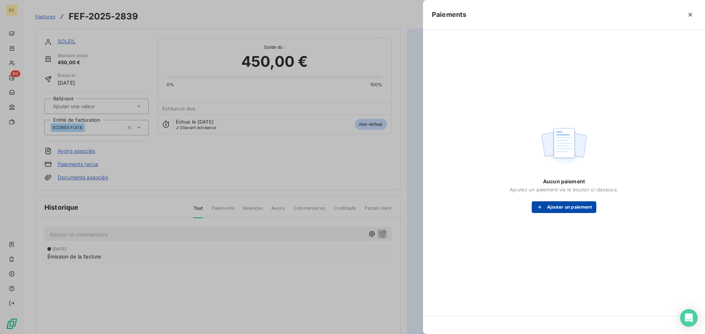
click at [563, 208] on button "Ajouter un paiement" at bounding box center [563, 208] width 65 height 12
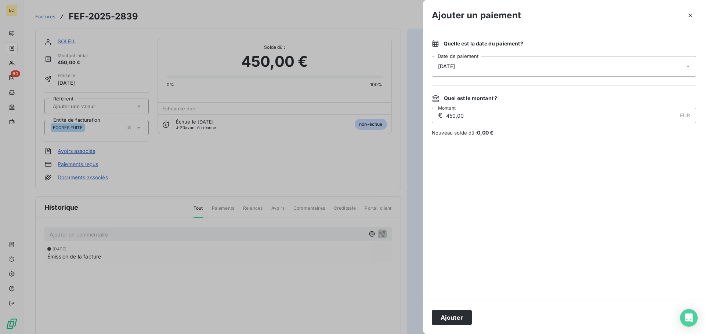
click at [491, 69] on div "[DATE]" at bounding box center [564, 66] width 264 height 21
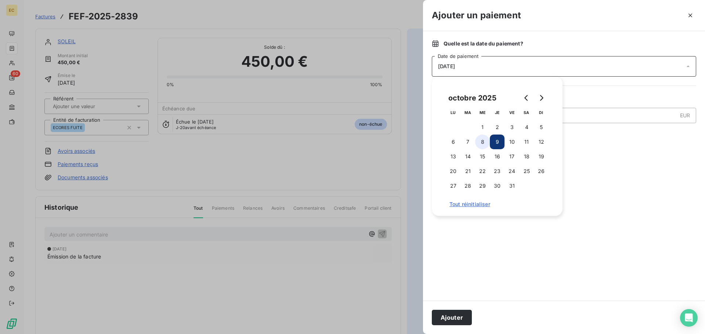
click at [483, 142] on button "8" at bounding box center [482, 142] width 15 height 15
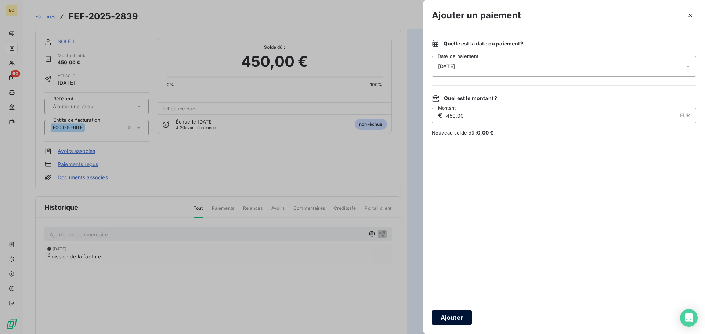
click at [447, 318] on button "Ajouter" at bounding box center [452, 317] width 40 height 15
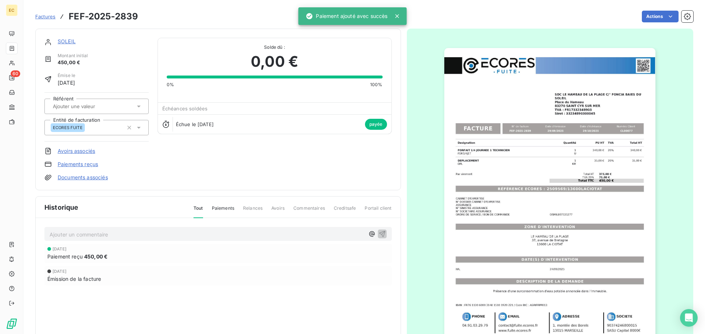
click at [46, 18] on span "Factures" at bounding box center [45, 17] width 20 height 6
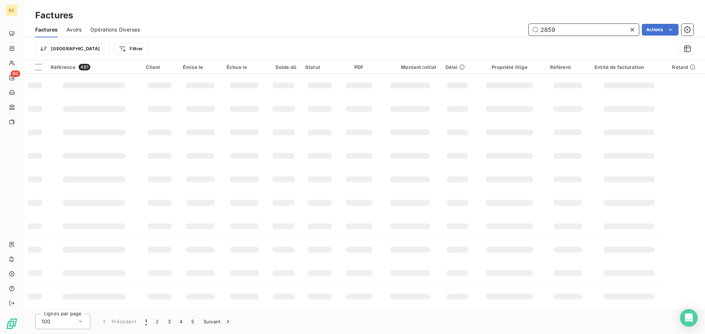
type input "2859"
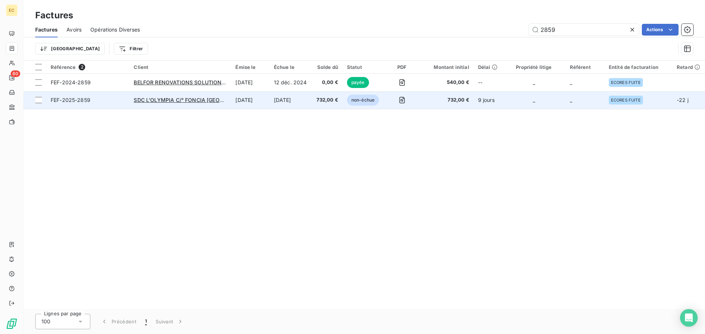
click at [112, 102] on span "FEF-2025-2859" at bounding box center [88, 100] width 74 height 7
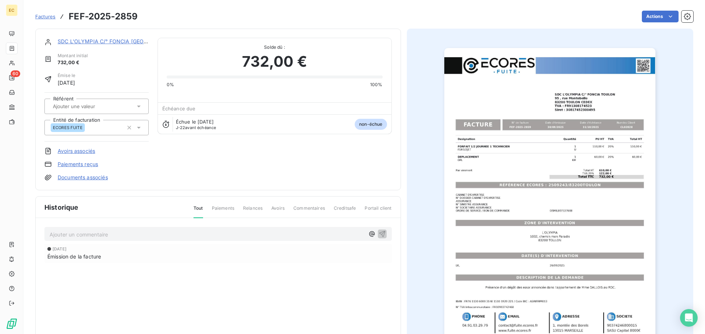
click at [90, 165] on link "Paiements reçus" at bounding box center [78, 164] width 40 height 7
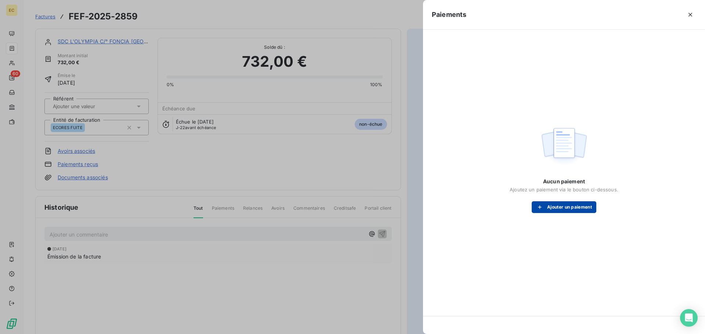
click at [551, 210] on button "Ajouter un paiement" at bounding box center [563, 208] width 65 height 12
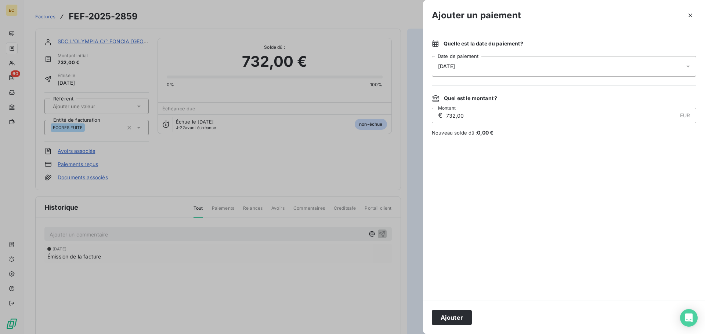
click at [472, 72] on div "[DATE]" at bounding box center [564, 66] width 264 height 21
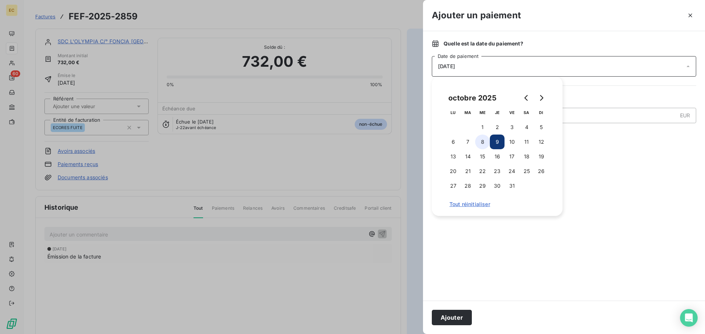
click at [483, 141] on button "8" at bounding box center [482, 142] width 15 height 15
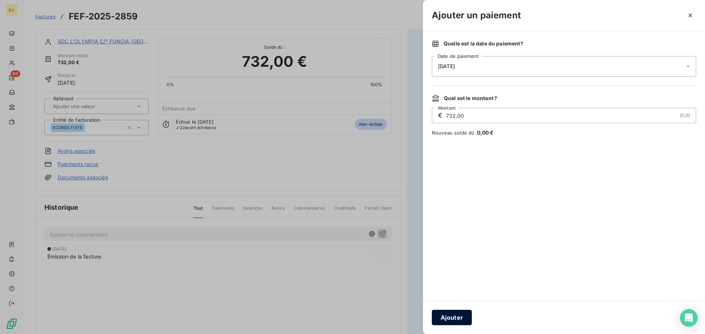
click at [462, 318] on button "Ajouter" at bounding box center [452, 317] width 40 height 15
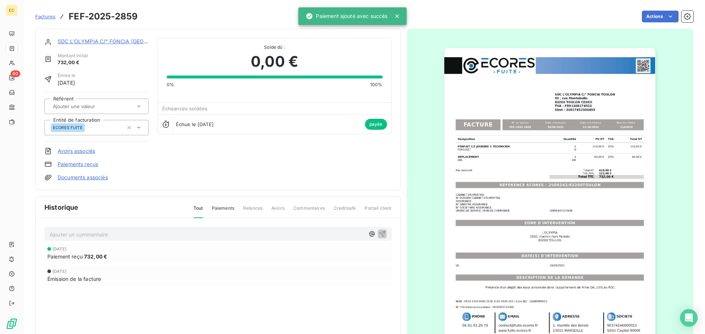
click at [40, 15] on span "Factures" at bounding box center [45, 17] width 20 height 6
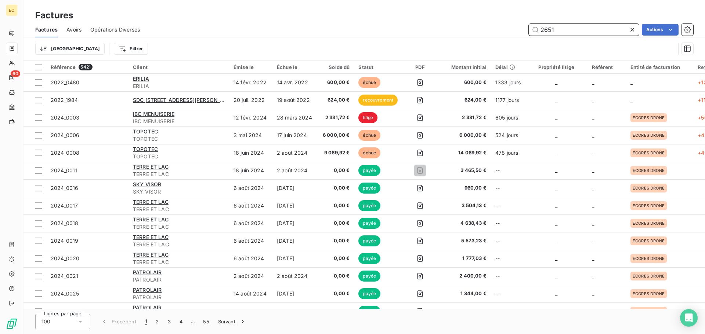
type input "2651"
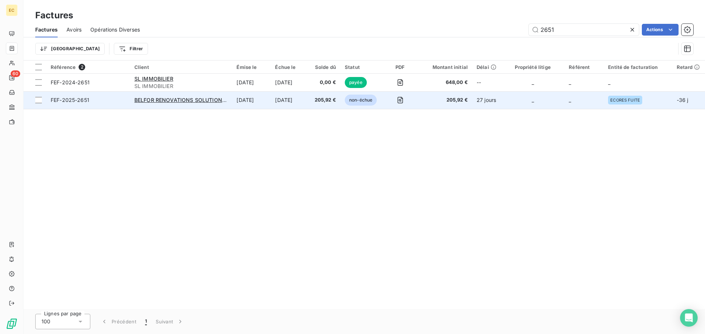
click at [117, 103] on span "FEF-2025-2651" at bounding box center [88, 100] width 75 height 7
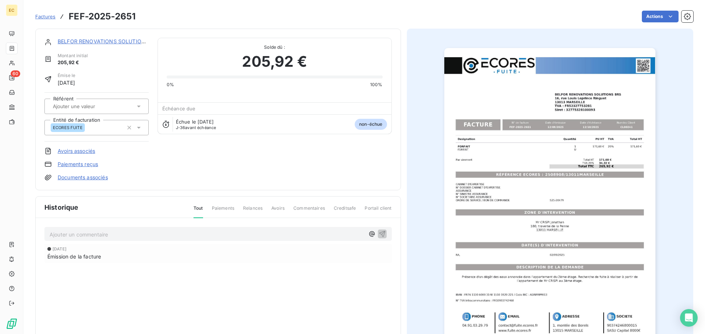
click at [87, 165] on link "Paiements reçus" at bounding box center [78, 164] width 40 height 7
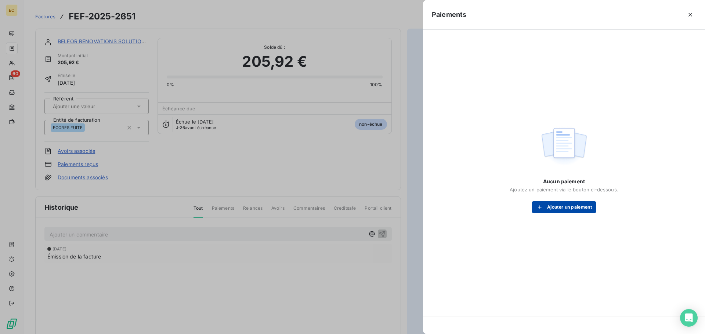
click at [532, 207] on button "Ajouter un paiement" at bounding box center [563, 208] width 65 height 12
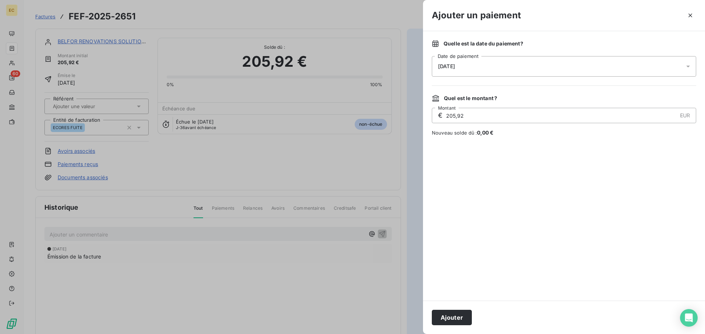
click at [474, 69] on div "[DATE]" at bounding box center [564, 66] width 264 height 21
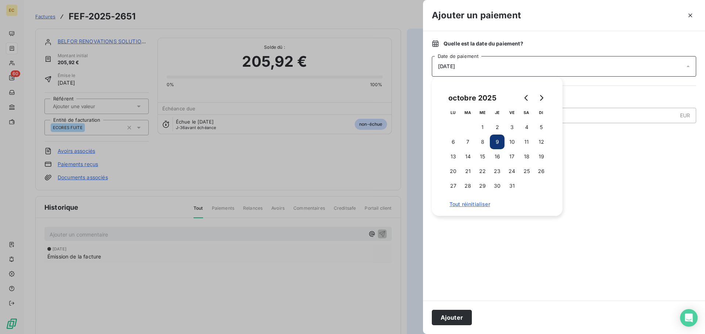
click at [596, 193] on div at bounding box center [564, 218] width 264 height 147
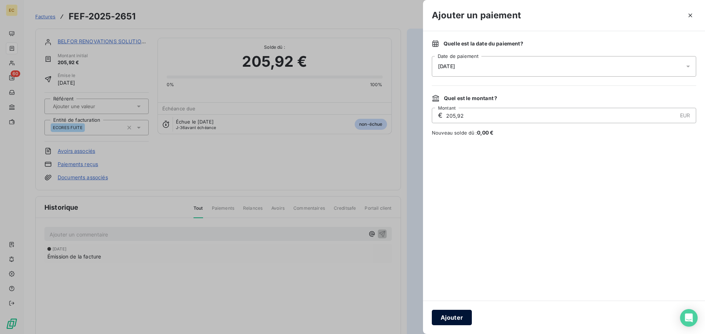
click at [453, 319] on button "Ajouter" at bounding box center [452, 317] width 40 height 15
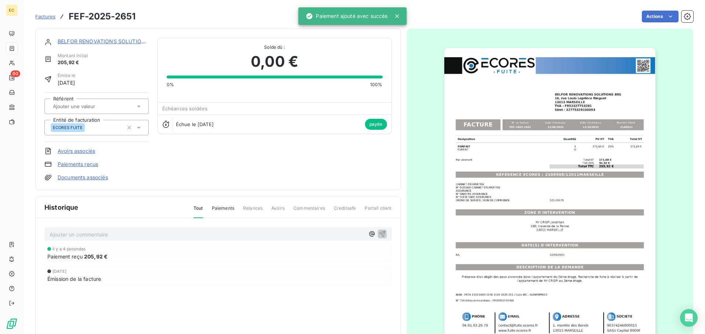
click at [46, 18] on span "Factures" at bounding box center [45, 17] width 20 height 6
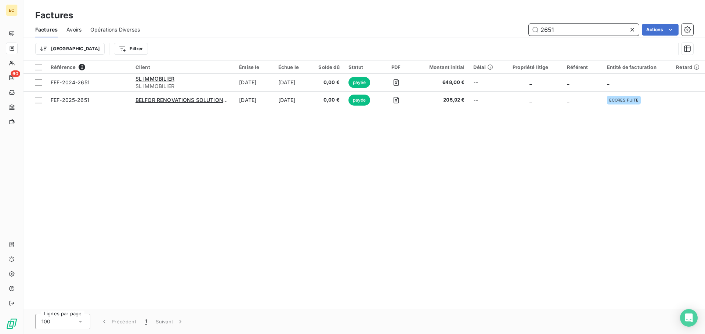
click at [555, 28] on input "2651" at bounding box center [584, 30] width 110 height 12
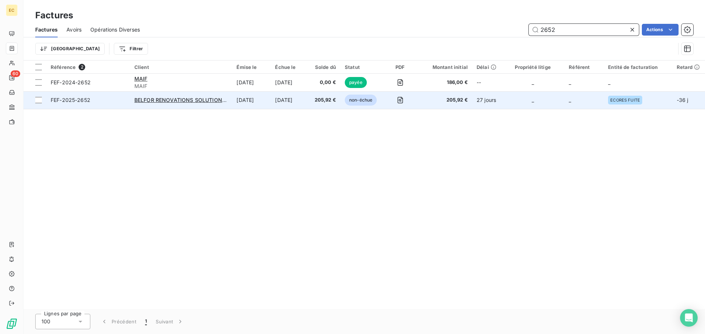
type input "2652"
click at [105, 100] on span "FEF-2025-2652" at bounding box center [88, 100] width 75 height 7
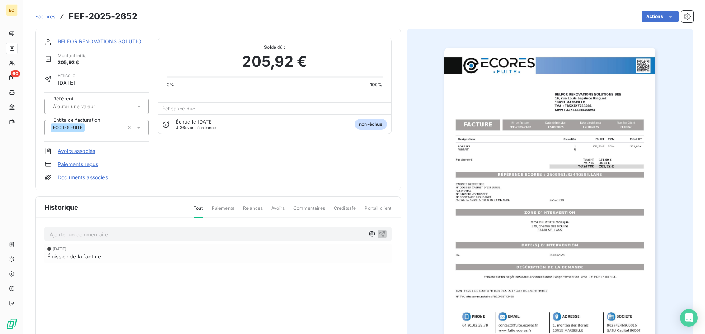
click at [78, 164] on link "Paiements reçus" at bounding box center [78, 164] width 40 height 7
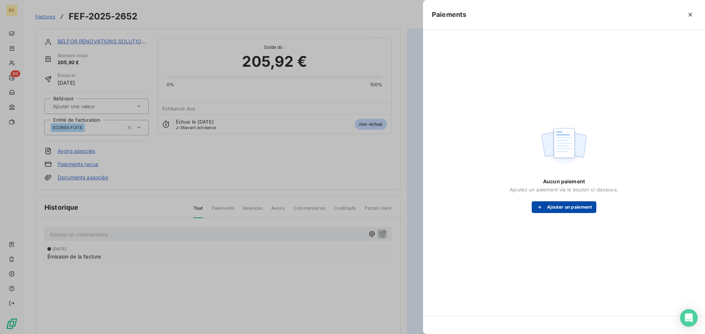
click at [565, 207] on button "Ajouter un paiement" at bounding box center [563, 208] width 65 height 12
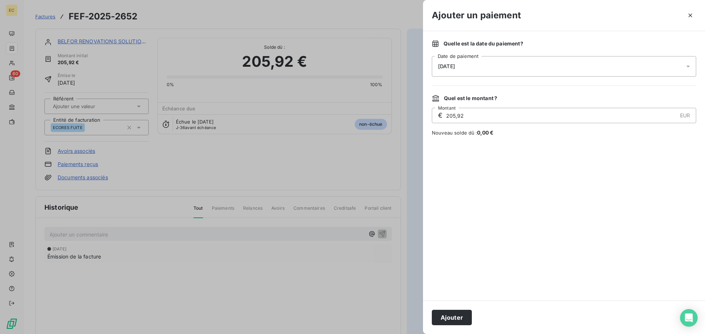
drag, startPoint x: 460, startPoint y: 315, endPoint x: 376, endPoint y: 181, distance: 158.5
click at [459, 313] on button "Ajouter" at bounding box center [452, 317] width 40 height 15
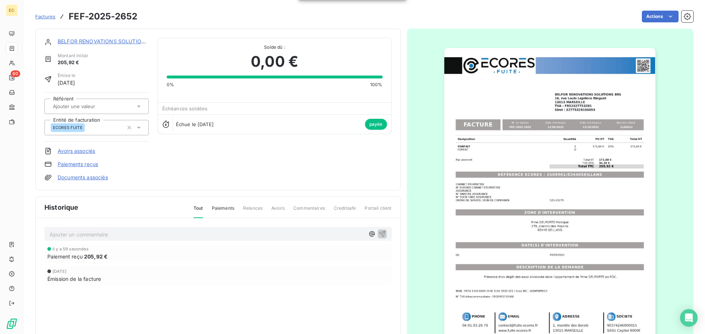
click at [43, 16] on span "Factures" at bounding box center [45, 17] width 20 height 6
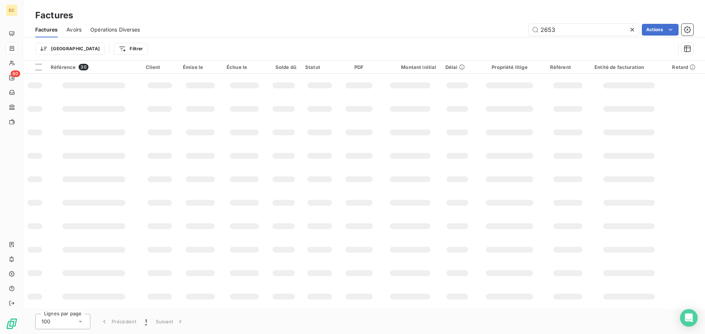
type input "2653"
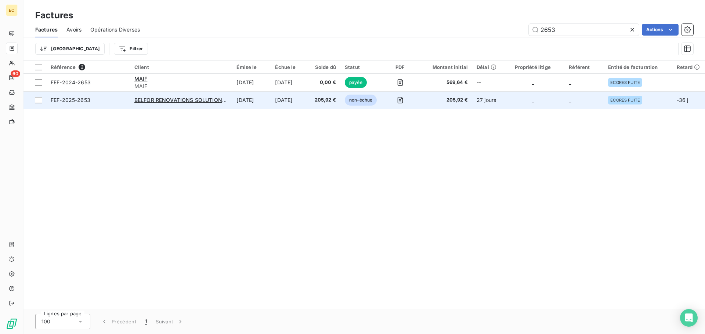
click at [74, 102] on span "FEF-2025-2653" at bounding box center [71, 100] width 40 height 6
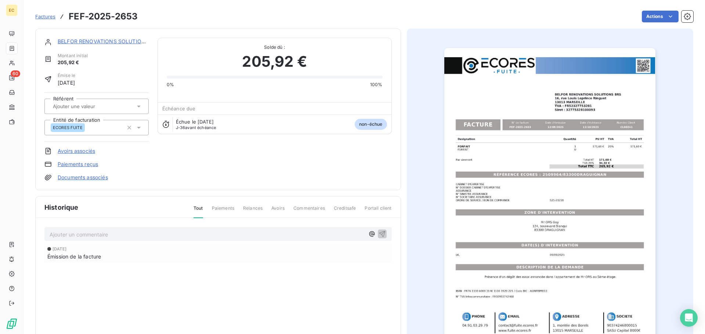
click at [77, 165] on link "Paiements reçus" at bounding box center [78, 164] width 40 height 7
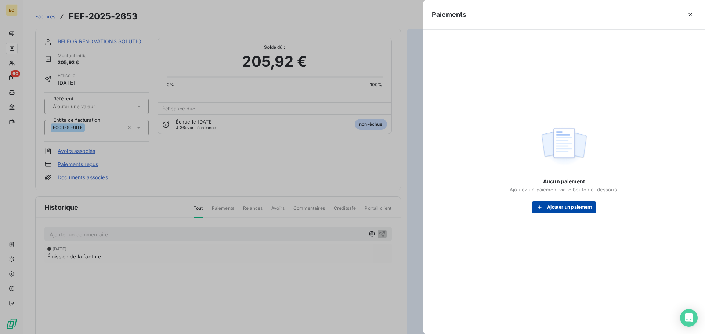
click at [550, 210] on button "Ajouter un paiement" at bounding box center [563, 208] width 65 height 12
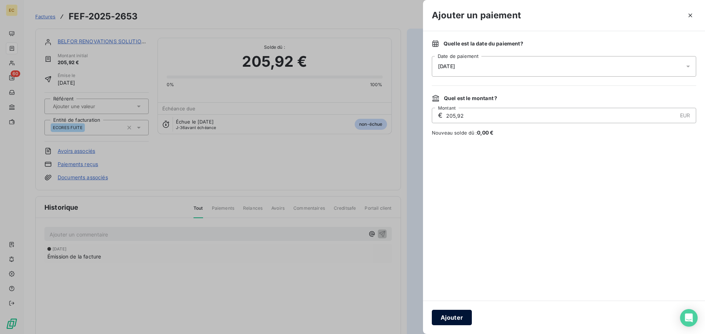
click at [451, 320] on button "Ajouter" at bounding box center [452, 317] width 40 height 15
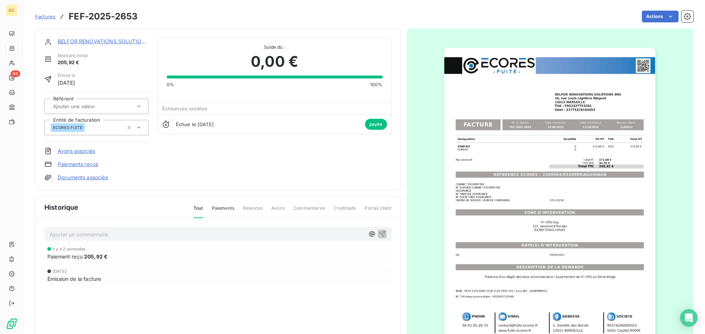
click at [46, 15] on span "Factures" at bounding box center [45, 17] width 20 height 6
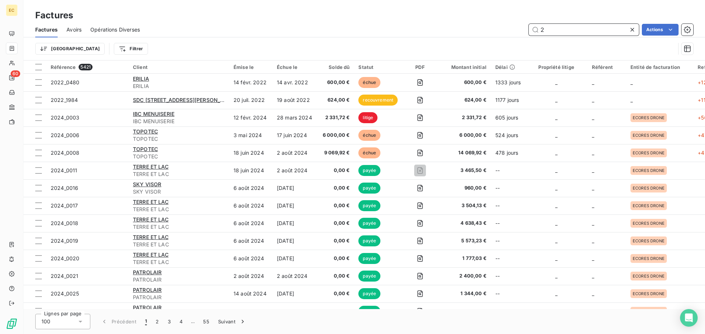
type input "2"
type input "1152"
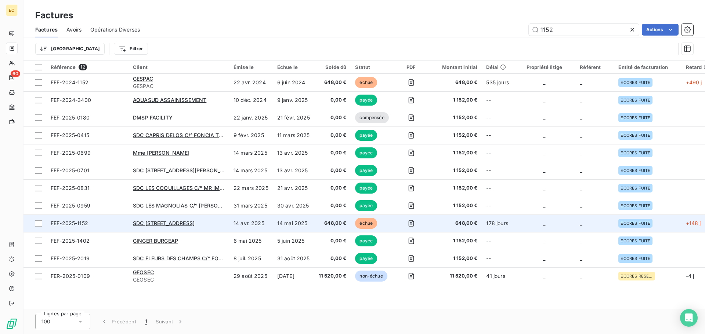
click at [110, 219] on td "FEF-2025-1152" at bounding box center [87, 224] width 82 height 18
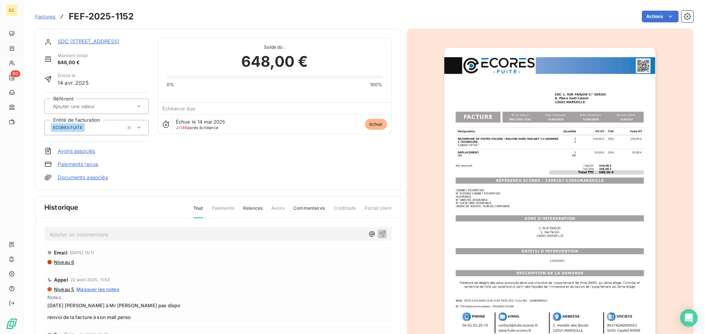
click at [85, 165] on link "Paiements reçus" at bounding box center [78, 164] width 40 height 7
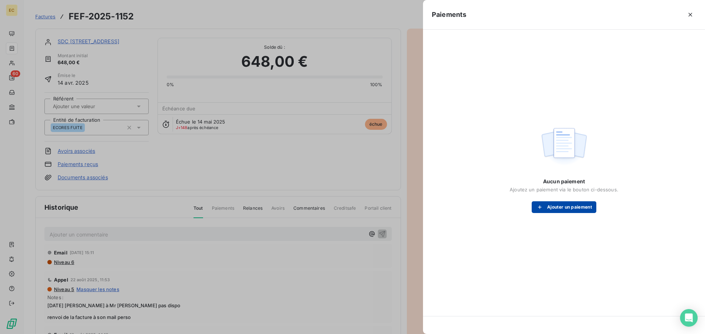
click at [566, 203] on button "Ajouter un paiement" at bounding box center [563, 208] width 65 height 12
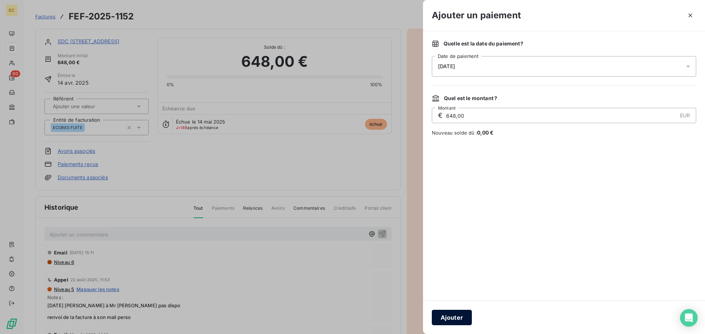
click at [438, 321] on button "Ajouter" at bounding box center [452, 317] width 40 height 15
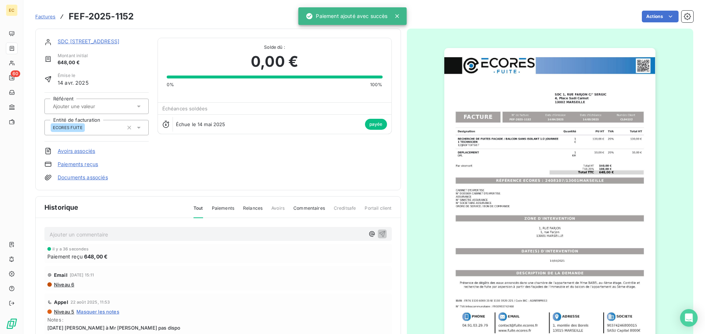
click at [44, 18] on span "Factures" at bounding box center [45, 17] width 20 height 6
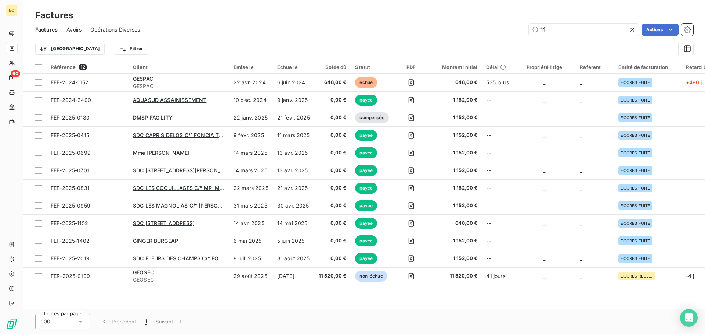
type input "1"
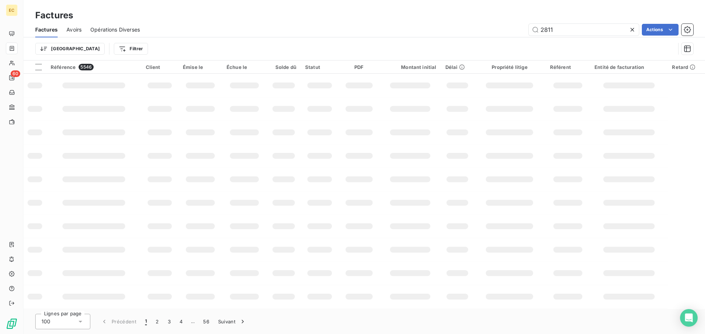
type input "2811"
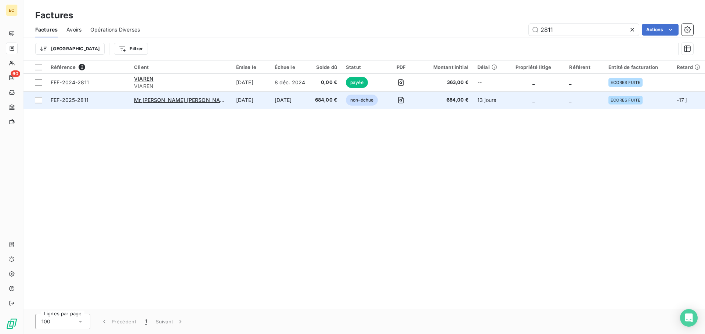
click at [107, 102] on span "FEF-2025-2811" at bounding box center [88, 100] width 75 height 7
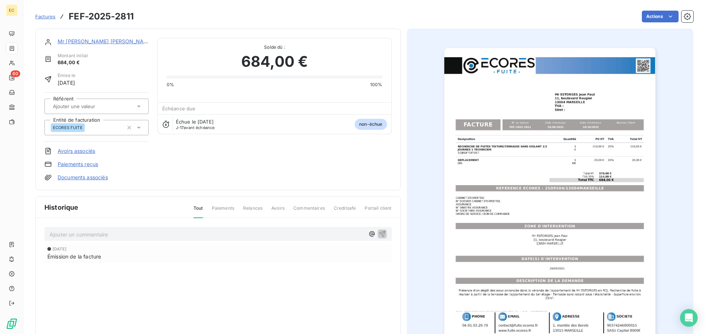
click at [72, 165] on link "Paiements reçus" at bounding box center [78, 164] width 40 height 7
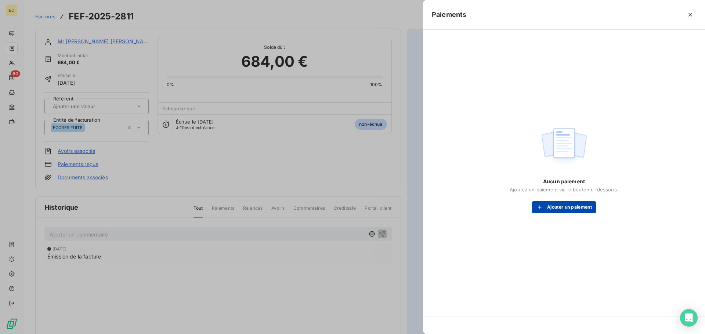
click at [565, 208] on button "Ajouter un paiement" at bounding box center [563, 208] width 65 height 12
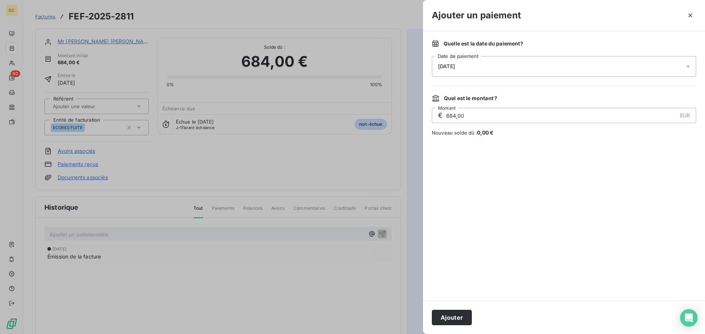
drag, startPoint x: 454, startPoint y: 317, endPoint x: 418, endPoint y: 202, distance: 121.5
click at [454, 317] on button "Ajouter" at bounding box center [452, 317] width 40 height 15
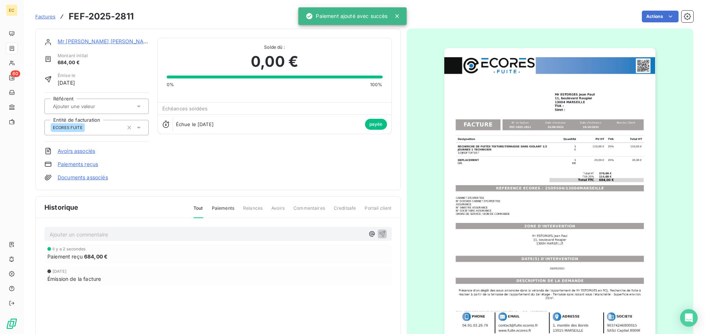
click at [40, 18] on span "Factures" at bounding box center [45, 17] width 20 height 6
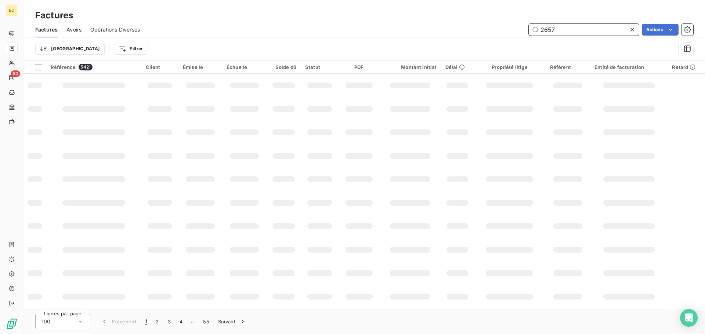
type input "2657"
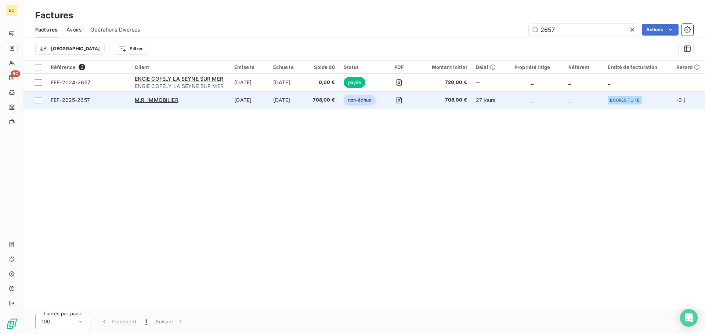
click at [105, 104] on td "FEF-2025-2657" at bounding box center [88, 100] width 84 height 18
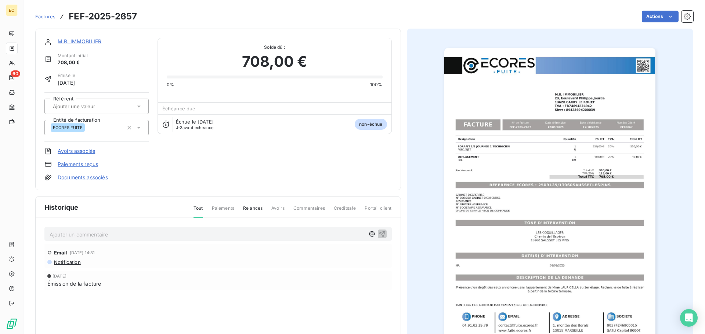
click at [87, 163] on link "Paiements reçus" at bounding box center [78, 164] width 40 height 7
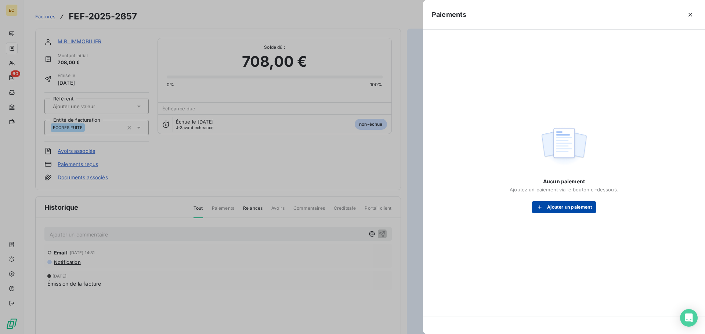
click at [561, 207] on button "Ajouter un paiement" at bounding box center [563, 208] width 65 height 12
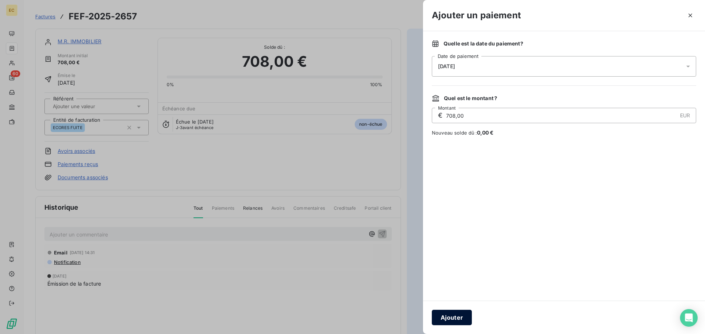
click at [456, 319] on button "Ajouter" at bounding box center [452, 317] width 40 height 15
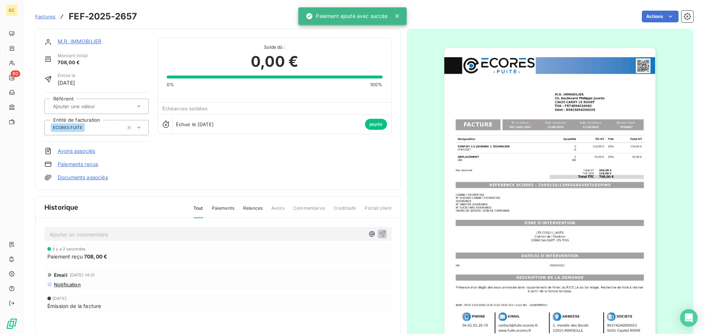
click at [44, 18] on span "Factures" at bounding box center [45, 17] width 20 height 6
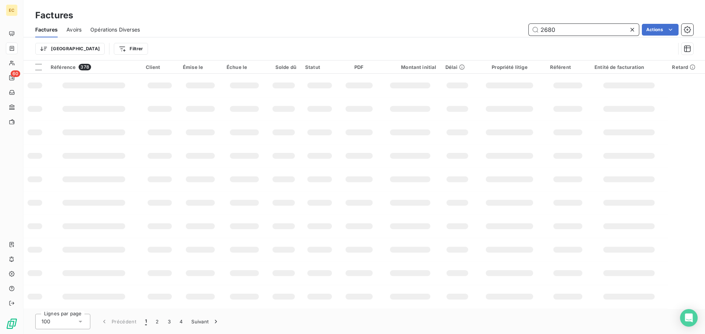
type input "2680"
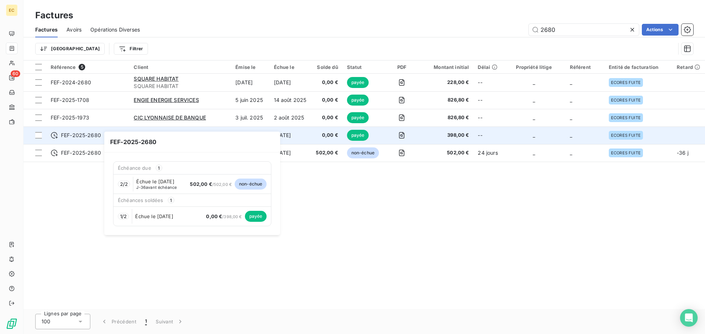
click at [97, 137] on span "FEF-2025-2680" at bounding box center [81, 135] width 40 height 7
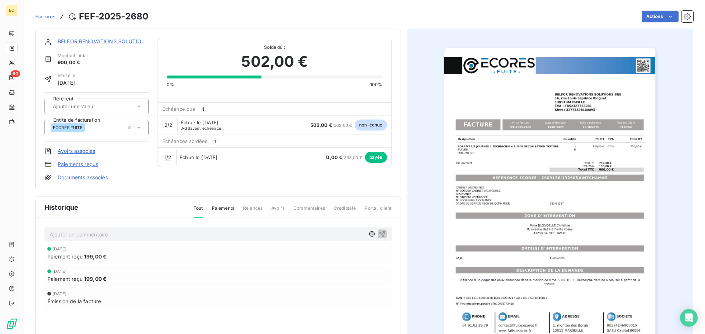
click at [81, 162] on link "Paiements reçus" at bounding box center [78, 164] width 40 height 7
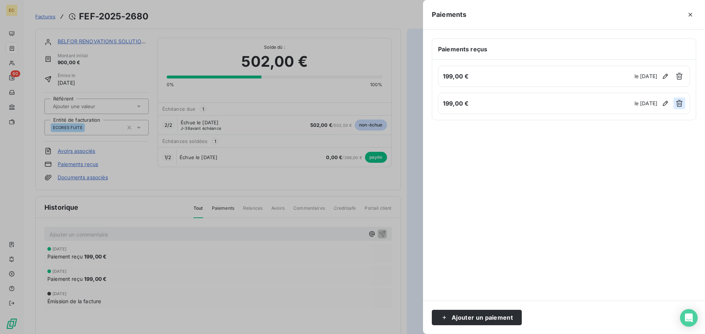
click at [678, 106] on icon "button" at bounding box center [678, 103] width 7 height 7
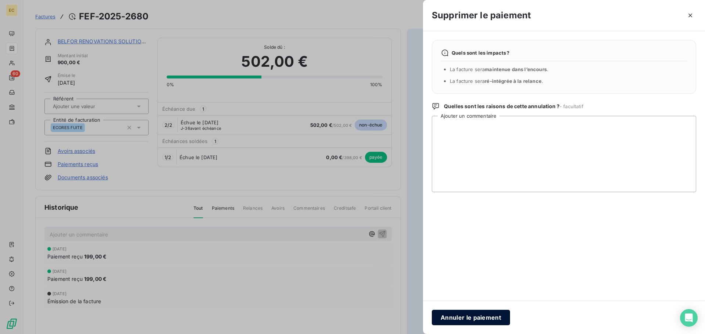
click at [486, 321] on button "Annuler le paiement" at bounding box center [471, 317] width 78 height 15
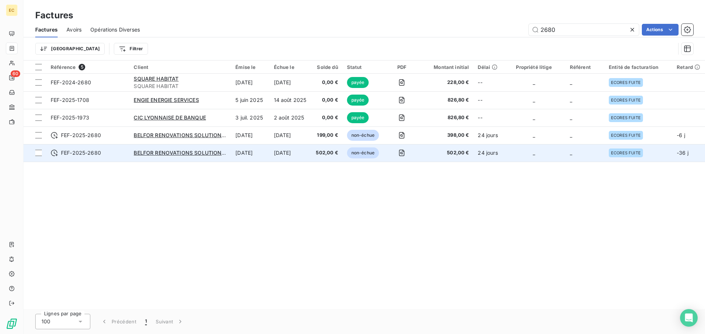
click at [103, 154] on span "FEF-2025-2680" at bounding box center [88, 152] width 74 height 7
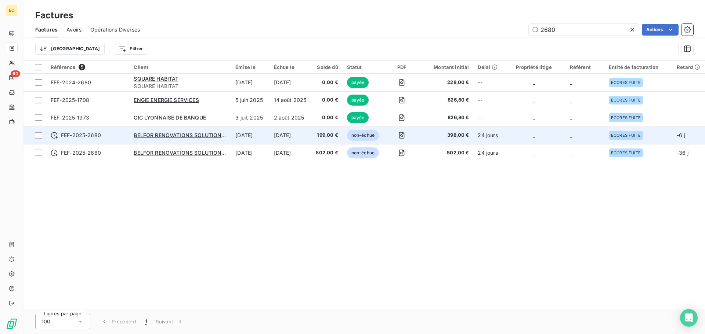
click at [105, 135] on span "FEF-2025-2680" at bounding box center [88, 135] width 74 height 7
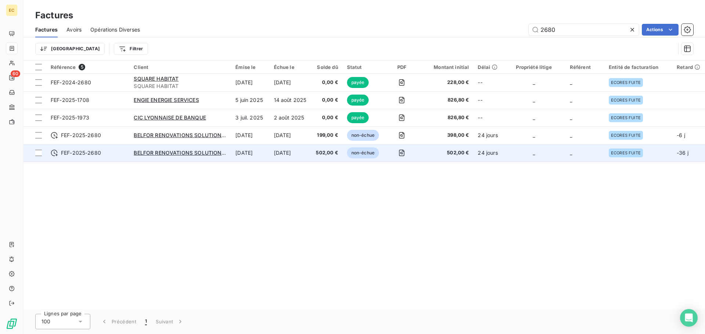
click at [101, 156] on span "FEF-2025-2680" at bounding box center [88, 152] width 74 height 7
click at [91, 153] on span "FEF-2025-2680" at bounding box center [81, 152] width 40 height 7
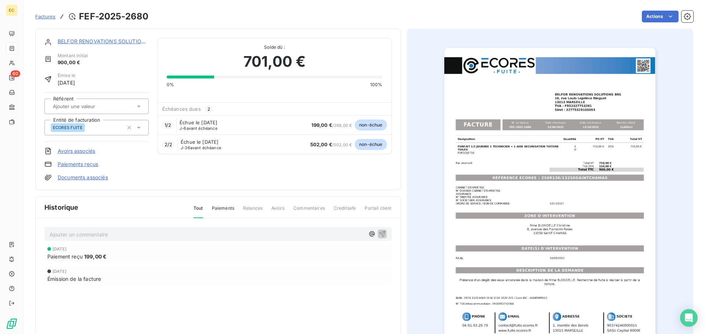
click at [63, 164] on link "Paiements reçus" at bounding box center [78, 164] width 40 height 7
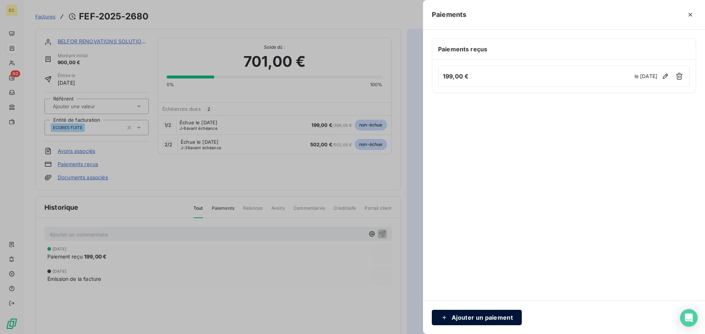
click at [486, 313] on button "Ajouter un paiement" at bounding box center [477, 317] width 90 height 15
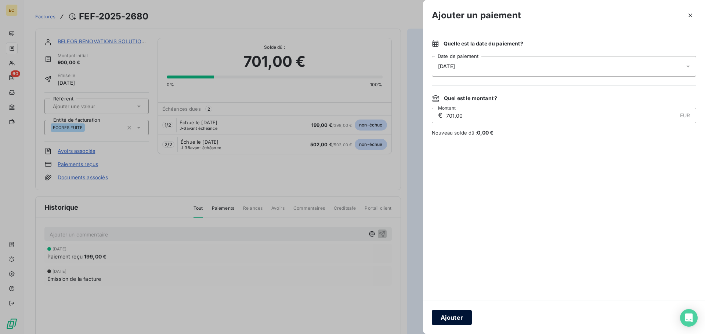
click at [462, 321] on button "Ajouter" at bounding box center [452, 317] width 40 height 15
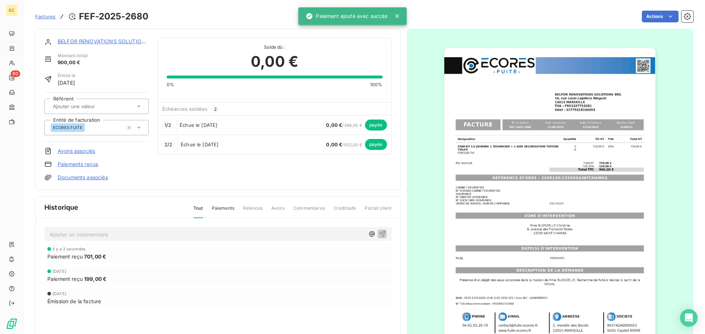
click at [149, 232] on p "Ajouter un commentaire ﻿" at bounding box center [207, 234] width 315 height 9
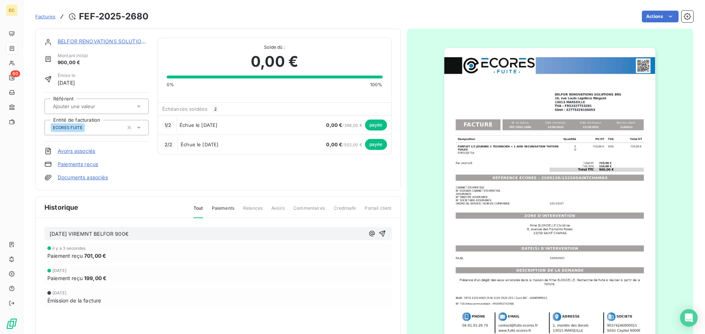
click at [89, 235] on span "[DATE] VIREMNT BELFOR 900€" at bounding box center [89, 234] width 79 height 6
click at [380, 235] on icon "button" at bounding box center [381, 233] width 7 height 7
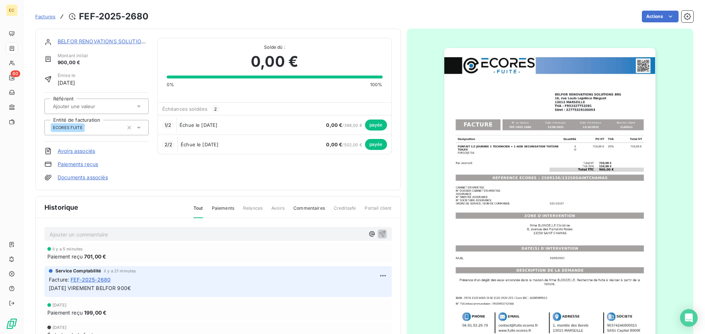
click at [48, 18] on span "Factures" at bounding box center [45, 17] width 20 height 6
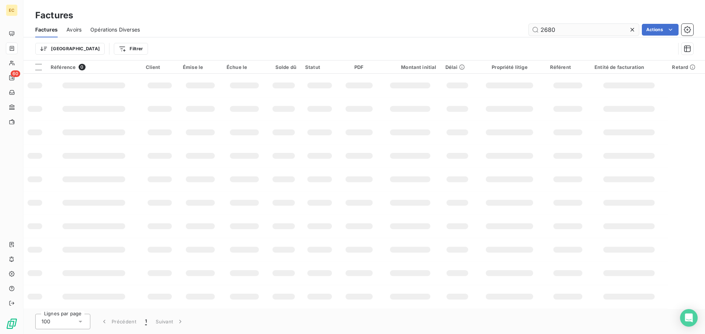
click at [563, 27] on input "2680" at bounding box center [584, 30] width 110 height 12
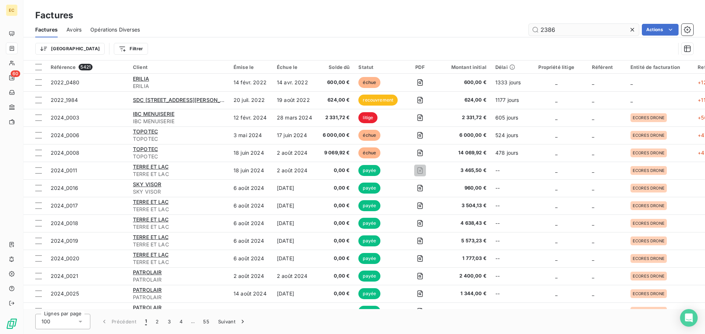
type input "2386"
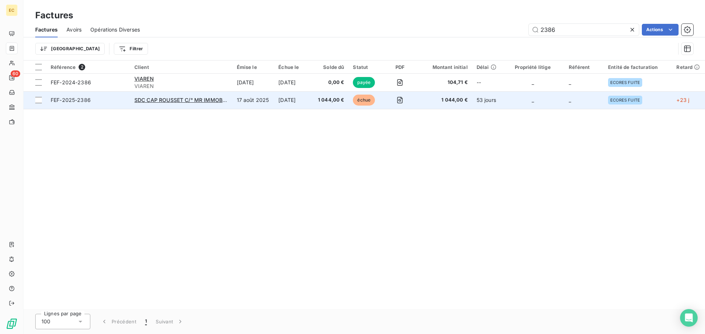
click at [111, 104] on td "FEF-2025-2386" at bounding box center [88, 100] width 84 height 18
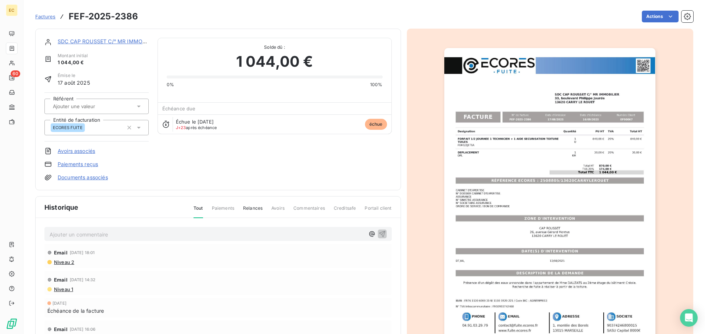
click at [83, 165] on link "Paiements reçus" at bounding box center [78, 164] width 40 height 7
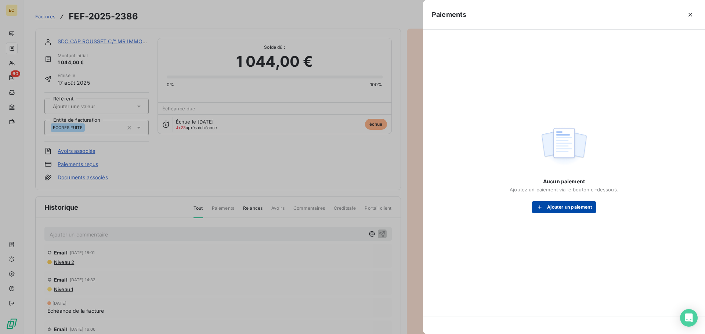
click at [549, 206] on button "Ajouter un paiement" at bounding box center [563, 208] width 65 height 12
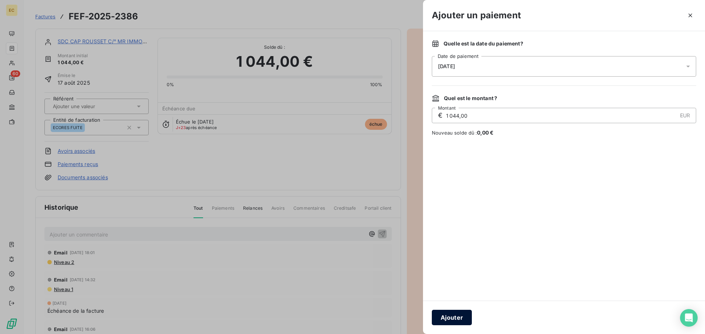
click at [454, 315] on button "Ajouter" at bounding box center [452, 317] width 40 height 15
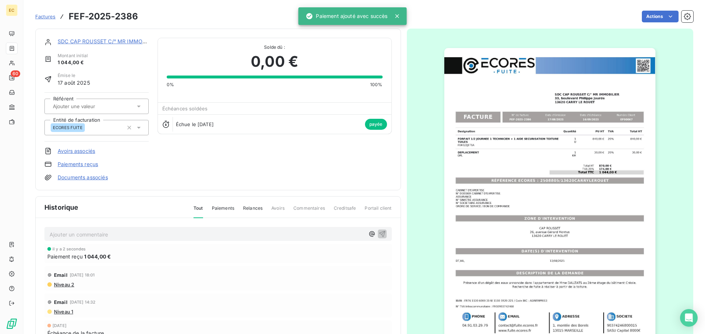
click at [47, 16] on span "Factures" at bounding box center [45, 17] width 20 height 6
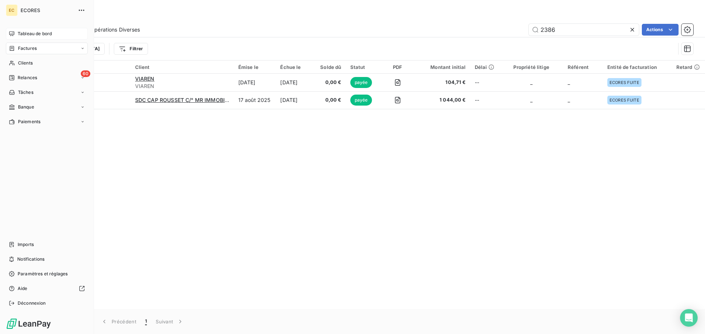
click at [27, 35] on span "Tableau de bord" at bounding box center [35, 33] width 34 height 7
